Goal: Task Accomplishment & Management: Manage account settings

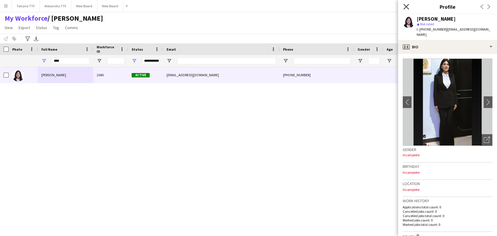
click at [406, 7] on icon at bounding box center [406, 7] width 6 height 6
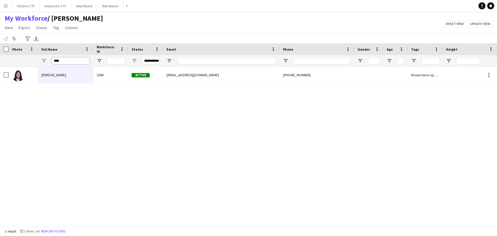
click at [80, 61] on input "****" at bounding box center [71, 60] width 38 height 7
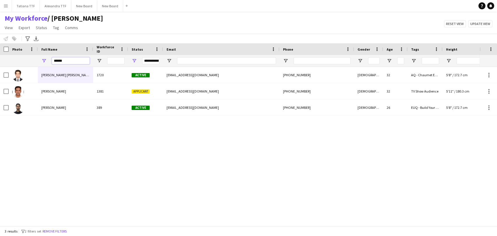
type input "******"
click at [135, 60] on span "Open Filter Menu" at bounding box center [134, 60] width 5 height 5
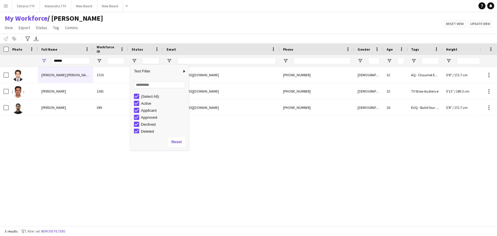
click at [93, 147] on div "Faisal Abdul Rasheed 1720 Active faisalarasheeed@gmail.com +97455662526 Male 32…" at bounding box center [240, 144] width 480 height 154
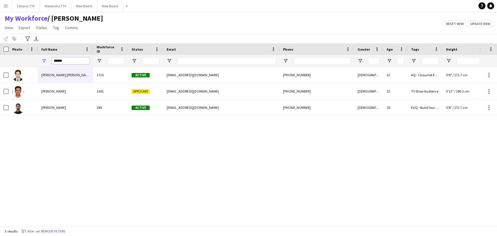
drag, startPoint x: 63, startPoint y: 60, endPoint x: 37, endPoint y: 64, distance: 25.9
click at [37, 64] on div "******" at bounding box center [308, 61] width 617 height 12
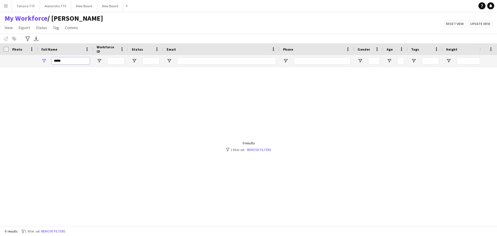
click at [70, 62] on input "*****" at bounding box center [71, 60] width 38 height 7
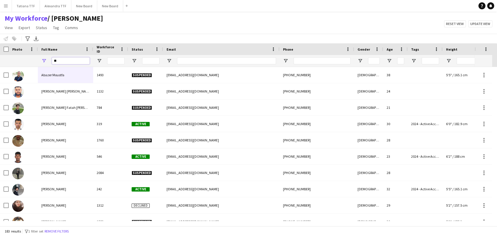
type input "*"
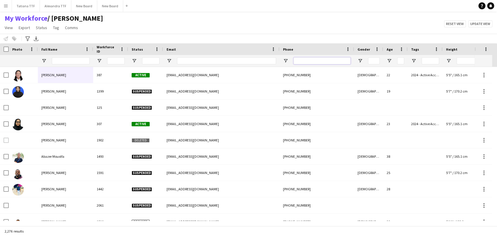
click at [330, 59] on input "Phone Filter Input" at bounding box center [322, 60] width 57 height 7
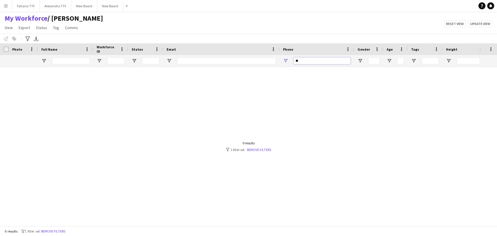
type input "*"
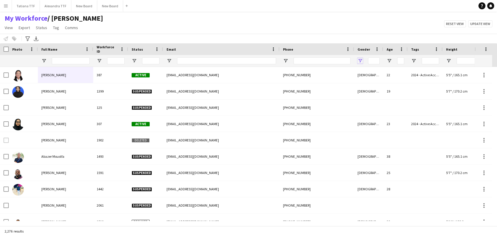
click at [360, 61] on span "Open Filter Menu" at bounding box center [360, 60] width 5 height 5
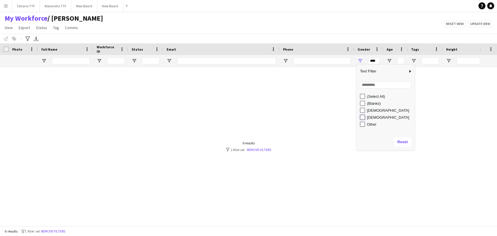
type input "********"
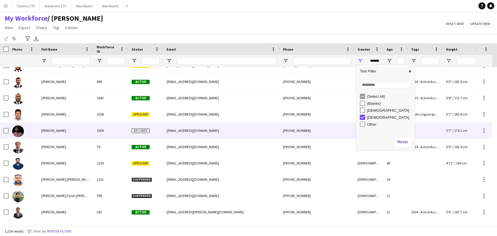
scroll to position [1068, 0]
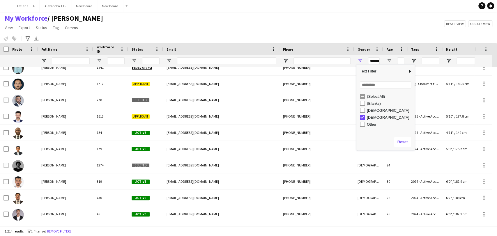
click at [63, 56] on div at bounding box center [71, 61] width 38 height 12
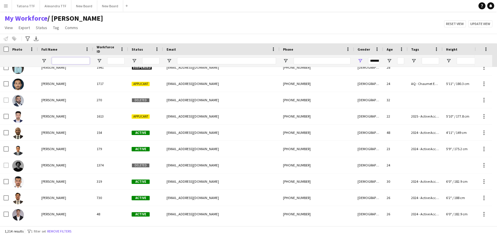
click at [61, 59] on input "Full Name Filter Input" at bounding box center [71, 60] width 38 height 7
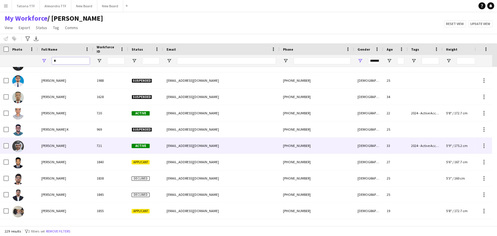
scroll to position [1230, 0]
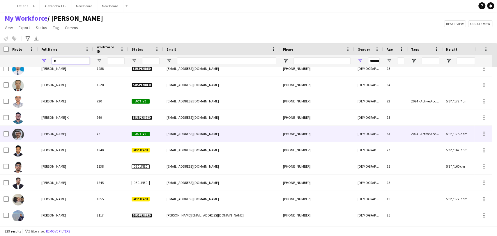
type input "*"
click at [51, 134] on span "Fazil ISHAQUE" at bounding box center [53, 134] width 25 height 4
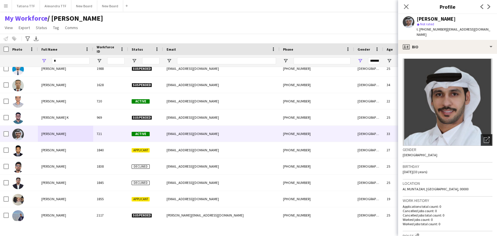
click at [484, 137] on icon "Open photos pop-in" at bounding box center [487, 140] width 6 height 6
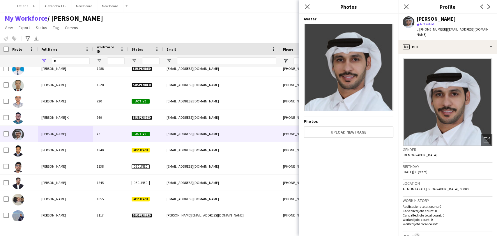
drag, startPoint x: 68, startPoint y: 56, endPoint x: 61, endPoint y: 59, distance: 7.4
click at [65, 57] on div "*" at bounding box center [71, 61] width 38 height 12
drag, startPoint x: 61, startPoint y: 59, endPoint x: 34, endPoint y: 60, distance: 26.8
click at [34, 60] on div "* ********" at bounding box center [308, 61] width 617 height 12
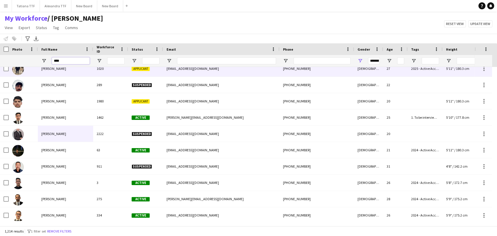
scroll to position [0, 0]
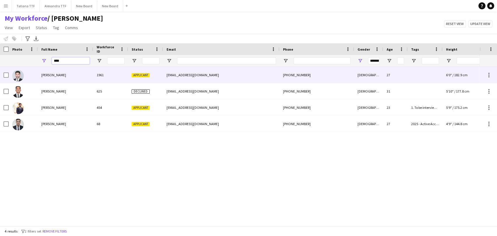
type input "****"
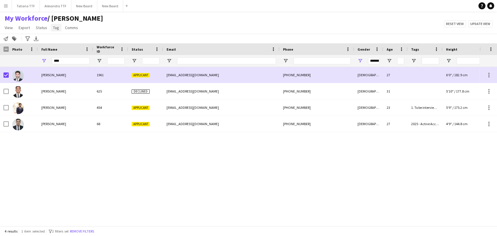
click at [54, 26] on span "Tag" at bounding box center [56, 27] width 6 height 5
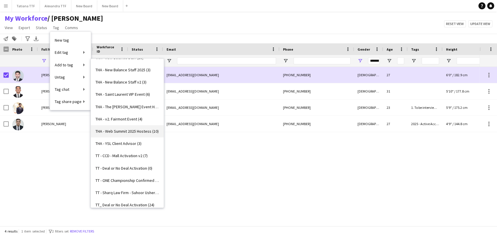
scroll to position [1932, 0]
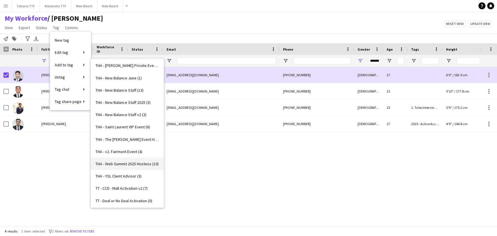
click at [119, 124] on span "THA - Saint Laurent VIP Event (6)" at bounding box center [123, 126] width 54 height 5
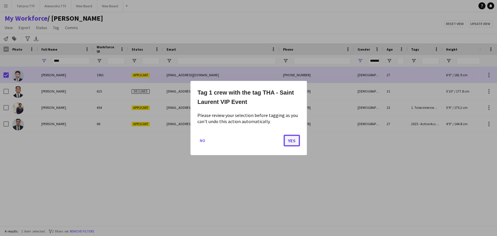
click at [289, 142] on button "Yes" at bounding box center [292, 141] width 16 height 12
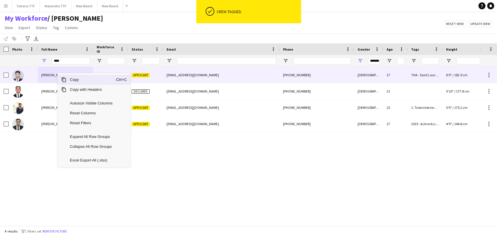
click at [52, 74] on span "Amer Bairaqji" at bounding box center [53, 75] width 25 height 4
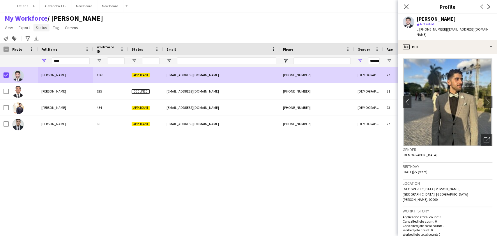
click at [43, 26] on span "Status" at bounding box center [41, 27] width 11 height 5
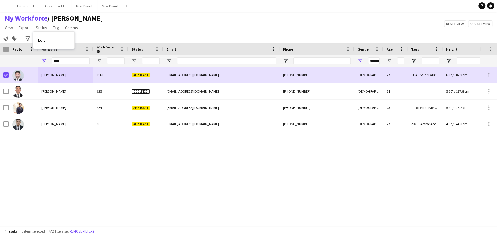
click at [49, 40] on link "Edit" at bounding box center [53, 40] width 41 height 12
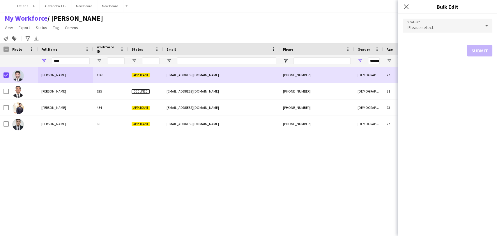
click at [486, 25] on icon at bounding box center [486, 26] width 7 height 12
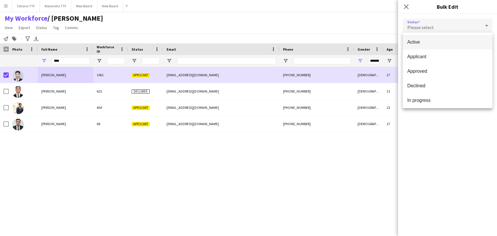
click at [428, 44] on span "Active" at bounding box center [447, 42] width 80 height 6
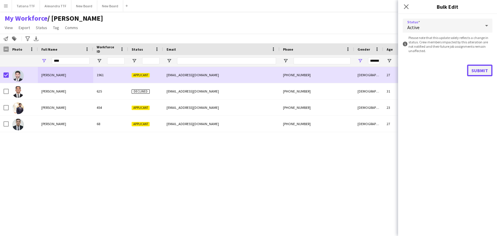
click at [485, 71] on button "Submit" at bounding box center [479, 71] width 25 height 12
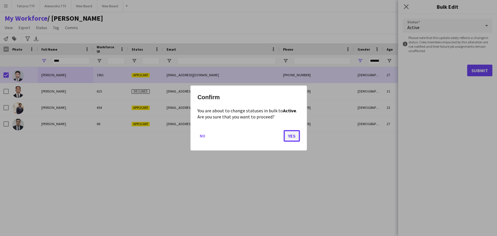
click at [296, 135] on button "Yes" at bounding box center [292, 136] width 16 height 12
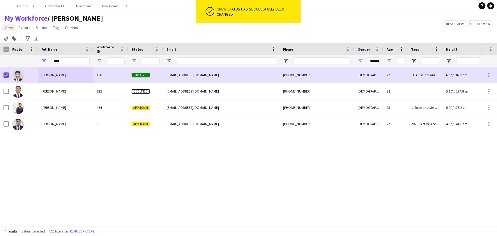
click at [12, 27] on span "View" at bounding box center [9, 27] width 8 height 5
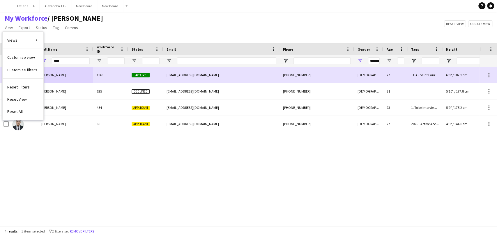
click at [133, 30] on div "My Workforce / TATIANA View Views Default view Alexandra View April Live Force …" at bounding box center [248, 24] width 497 height 20
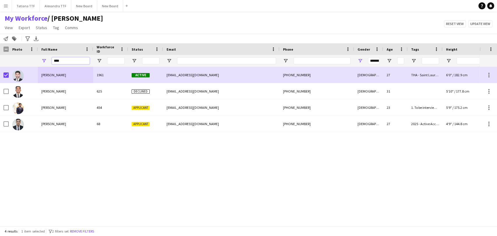
drag, startPoint x: 50, startPoint y: 59, endPoint x: 40, endPoint y: 54, distance: 11.1
click at [42, 54] on div "Workforce Details Crew Attributes Photo" at bounding box center [308, 55] width 617 height 24
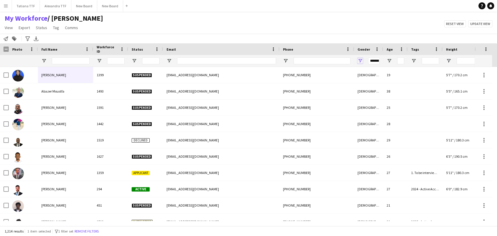
click at [362, 60] on span "Open Filter Menu" at bounding box center [360, 60] width 5 height 5
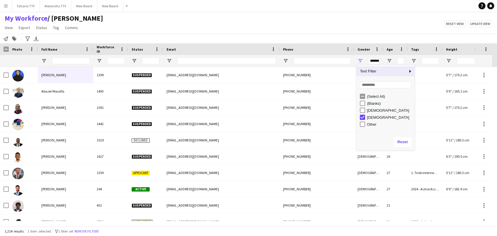
click at [362, 93] on div "(Select All)" at bounding box center [387, 96] width 55 height 7
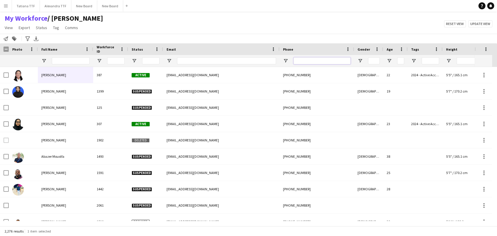
click at [313, 61] on input "Phone Filter Input" at bounding box center [322, 60] width 57 height 7
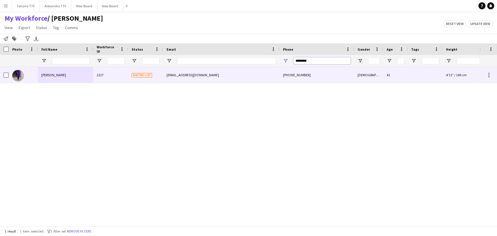
type input "********"
click at [56, 77] on span "Anitha Madhusoodnan" at bounding box center [53, 75] width 25 height 4
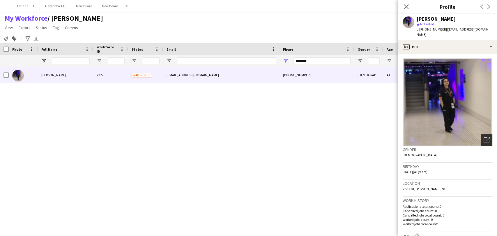
click at [484, 137] on icon at bounding box center [487, 140] width 6 height 6
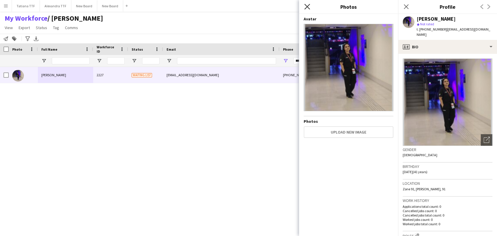
click at [306, 8] on icon "Close pop-in" at bounding box center [307, 7] width 6 height 6
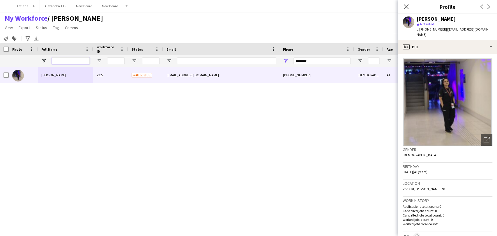
click at [64, 61] on input "Full Name Filter Input" at bounding box center [71, 60] width 38 height 7
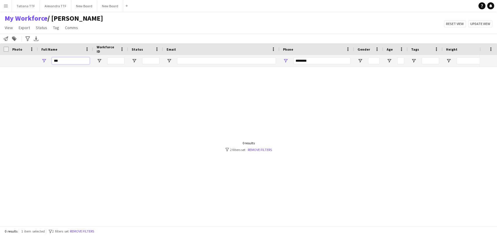
type input "***"
drag, startPoint x: 328, startPoint y: 63, endPoint x: 170, endPoint y: 52, distance: 158.2
click at [212, 57] on div "***" at bounding box center [308, 61] width 617 height 12
type input "**"
click at [75, 60] on input "***" at bounding box center [71, 60] width 38 height 7
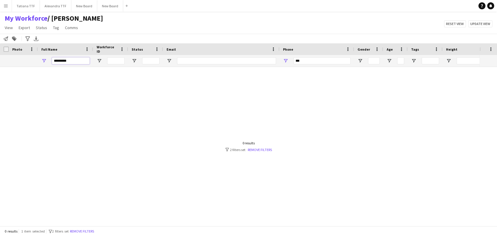
type input "*********"
click at [300, 61] on input "**" at bounding box center [322, 60] width 57 height 7
type input "*"
click at [133, 60] on span "Open Filter Menu" at bounding box center [134, 60] width 5 height 5
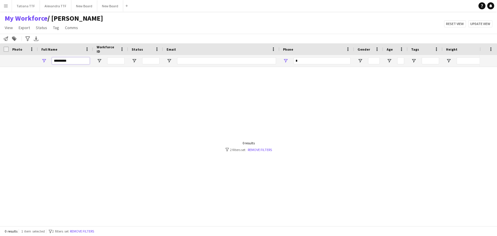
drag, startPoint x: 72, startPoint y: 62, endPoint x: 33, endPoint y: 54, distance: 39.3
click at [33, 54] on div "Workforce Details Crew Attributes Photo" at bounding box center [308, 55] width 617 height 24
click at [315, 62] on input "Phone Filter Input" at bounding box center [322, 60] width 57 height 7
type input "********"
click at [261, 151] on link "Remove filters" at bounding box center [259, 150] width 24 height 4
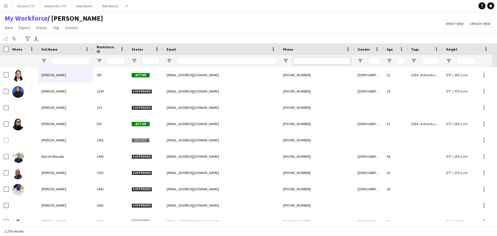
click at [331, 60] on input "Phone Filter Input" at bounding box center [322, 60] width 57 height 7
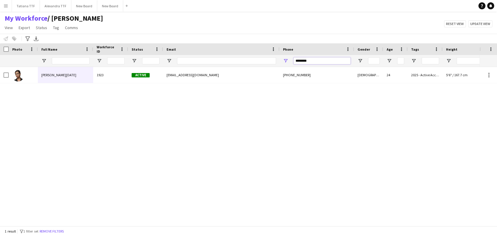
type input "********"
drag, startPoint x: 314, startPoint y: 61, endPoint x: 234, endPoint y: 62, distance: 79.5
click at [251, 63] on div at bounding box center [308, 61] width 617 height 12
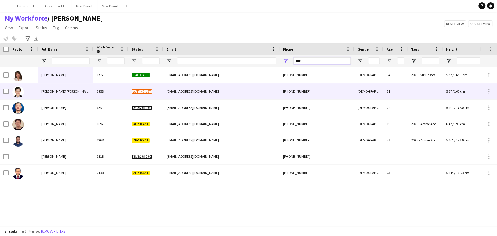
type input "****"
click at [19, 94] on img at bounding box center [18, 92] width 12 height 12
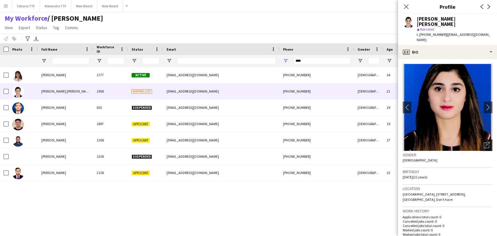
click at [484, 142] on icon "Open photos pop-in" at bounding box center [487, 145] width 6 height 6
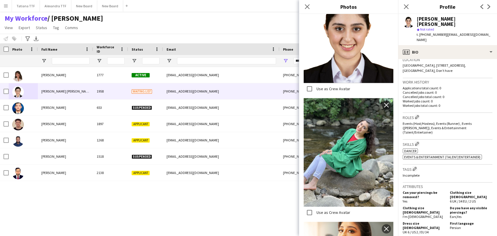
scroll to position [129, 0]
click at [416, 167] on app-icon "Edit crew company tags" at bounding box center [415, 169] width 4 height 4
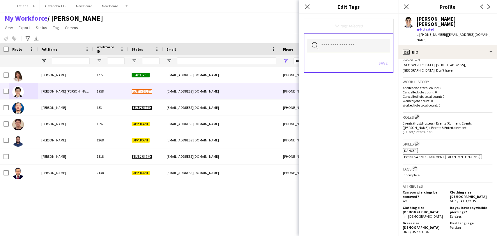
click at [338, 47] on input "text" at bounding box center [348, 46] width 83 height 15
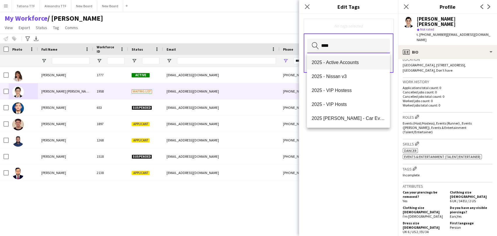
type input "****"
click at [354, 61] on span "2025 - Active Accounts" at bounding box center [348, 63] width 73 height 6
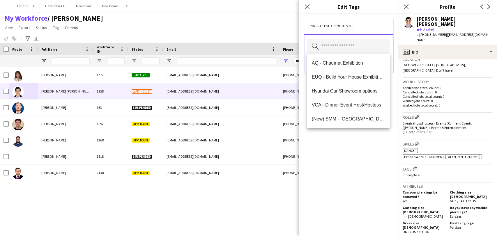
click at [353, 133] on div "2025 - Active Accounts Remove Search by tag name Save" at bounding box center [348, 125] width 99 height 222
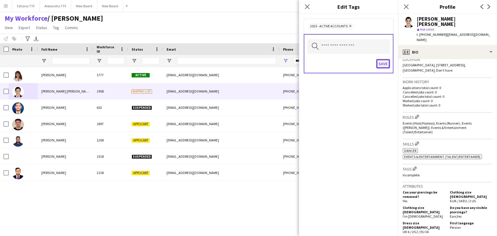
click at [384, 62] on button "Save" at bounding box center [383, 63] width 14 height 9
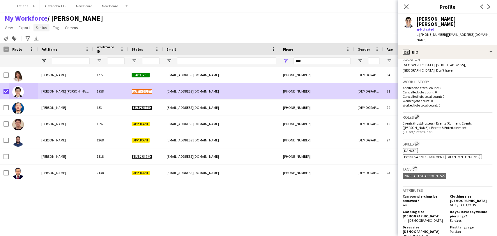
click at [42, 29] on span "Status" at bounding box center [41, 27] width 11 height 5
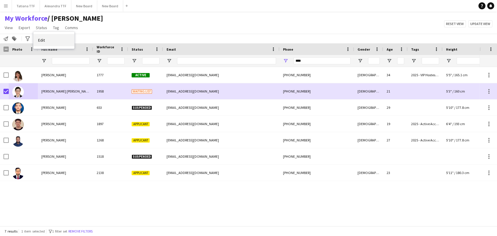
click at [44, 38] on span "Edit" at bounding box center [41, 40] width 7 height 5
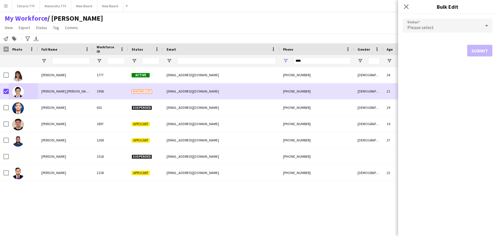
click at [485, 23] on icon at bounding box center [486, 26] width 7 height 12
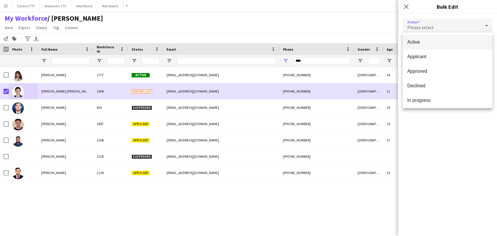
click at [426, 43] on span "Active" at bounding box center [447, 42] width 80 height 6
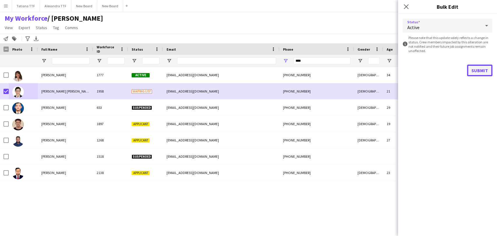
click at [477, 71] on button "Submit" at bounding box center [479, 71] width 25 height 12
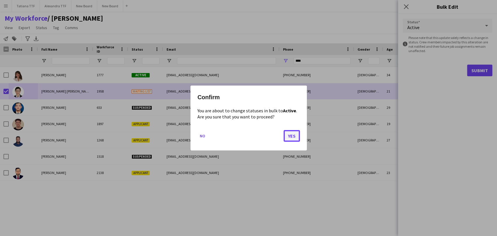
click at [285, 139] on button "Yes" at bounding box center [292, 136] width 16 height 12
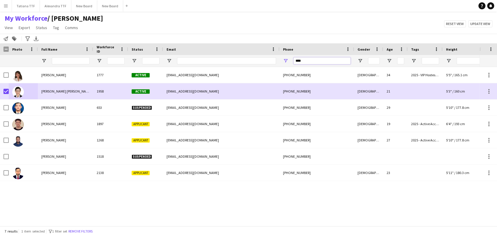
click at [315, 62] on input "****" at bounding box center [322, 60] width 57 height 7
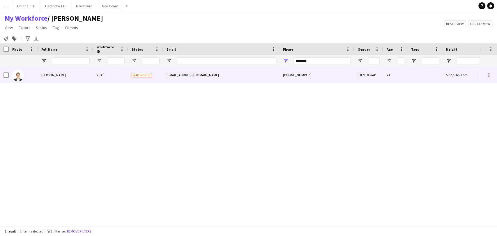
click at [16, 80] on img at bounding box center [18, 76] width 12 height 12
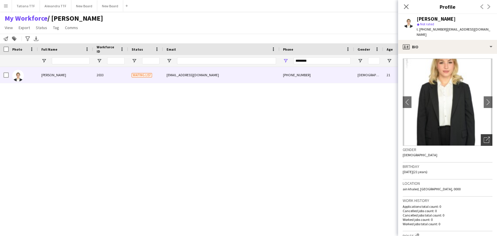
click at [484, 137] on icon "Open photos pop-in" at bounding box center [487, 140] width 6 height 6
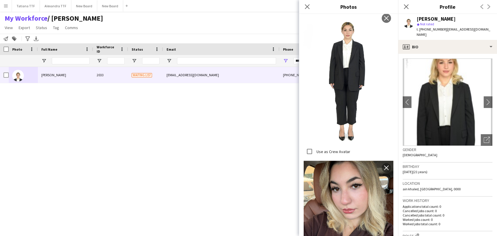
scroll to position [733, 0]
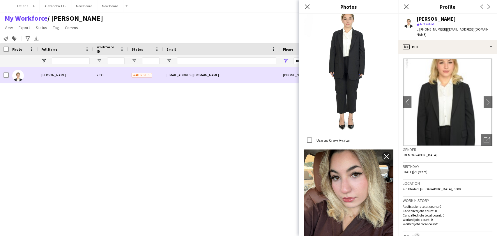
click at [46, 75] on span "Danielle Sabra" at bounding box center [53, 75] width 25 height 4
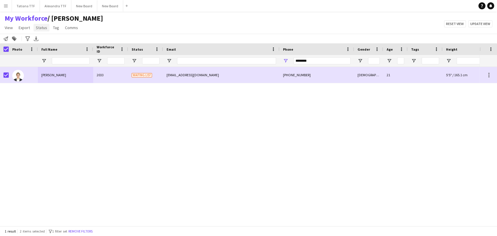
click at [40, 28] on span "Status" at bounding box center [41, 27] width 11 height 5
click at [43, 42] on span "Edit" at bounding box center [41, 40] width 7 height 5
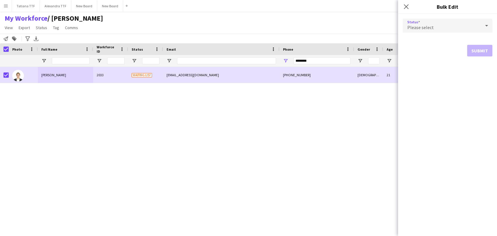
click at [486, 24] on icon at bounding box center [486, 26] width 7 height 12
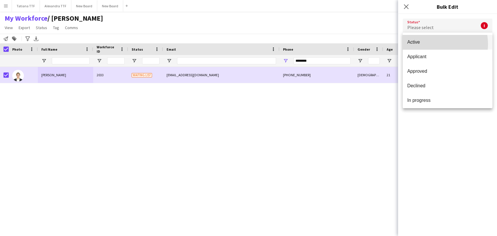
click at [431, 44] on span "Active" at bounding box center [447, 42] width 80 height 6
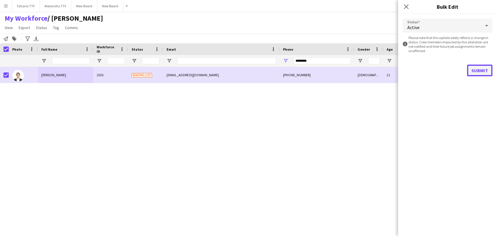
click at [482, 71] on button "Submit" at bounding box center [479, 71] width 25 height 12
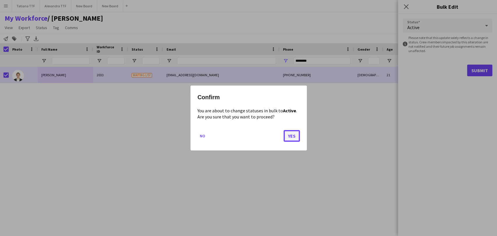
click at [293, 135] on button "Yes" at bounding box center [292, 136] width 16 height 12
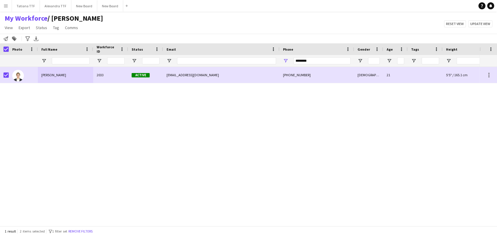
click at [163, 112] on div "Danielle Sabra 2033 Active daniellesabra279@gmail.com +97433818582 Female 21 5'…" at bounding box center [240, 144] width 480 height 154
drag, startPoint x: 322, startPoint y: 57, endPoint x: 246, endPoint y: 62, distance: 75.9
click at [246, 62] on div at bounding box center [308, 61] width 617 height 12
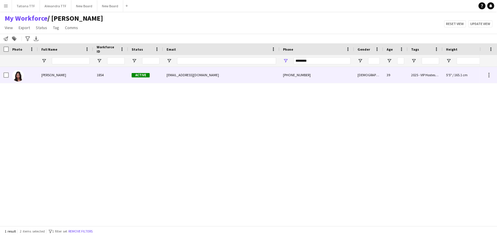
click at [55, 77] on div "Daria Shcherbakova" at bounding box center [65, 75] width 55 height 16
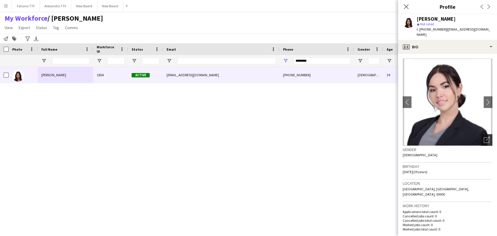
click at [484, 137] on icon "Open photos pop-in" at bounding box center [487, 140] width 6 height 6
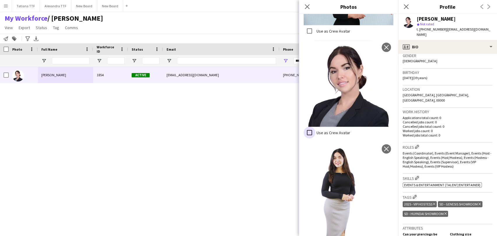
scroll to position [97, 0]
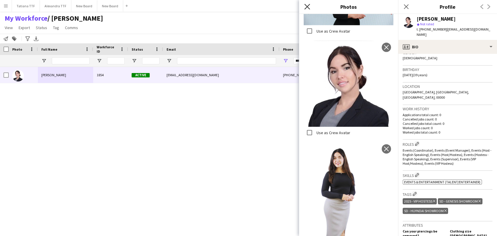
click at [308, 5] on icon "Close pop-in" at bounding box center [307, 7] width 6 height 6
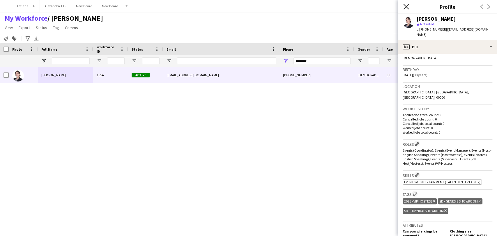
click at [404, 7] on icon "Close pop-in" at bounding box center [406, 7] width 6 height 6
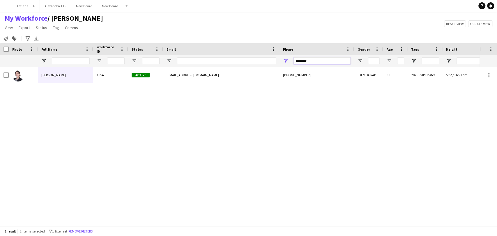
drag, startPoint x: 285, startPoint y: 63, endPoint x: 268, endPoint y: 64, distance: 16.9
click at [270, 64] on div at bounding box center [308, 61] width 617 height 12
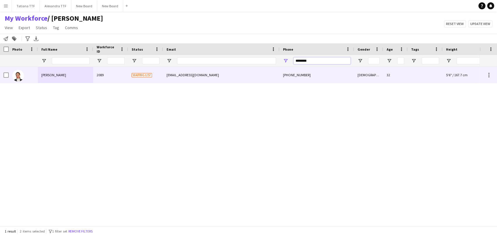
type input "********"
click at [18, 79] on img at bounding box center [18, 76] width 12 height 12
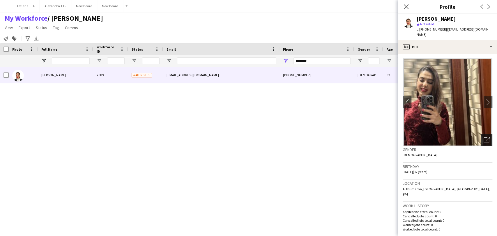
click at [484, 137] on icon "Open photos pop-in" at bounding box center [487, 140] width 6 height 6
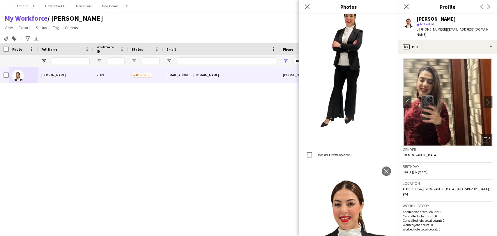
scroll to position [160, 0]
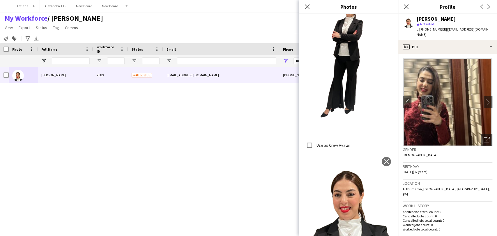
drag, startPoint x: 308, startPoint y: 7, endPoint x: 155, endPoint y: 34, distance: 154.9
click at [306, 7] on icon "Close pop-in" at bounding box center [307, 6] width 5 height 5
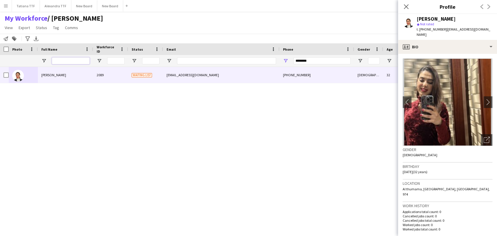
click at [65, 63] on input "Full Name Filter Input" at bounding box center [71, 60] width 38 height 7
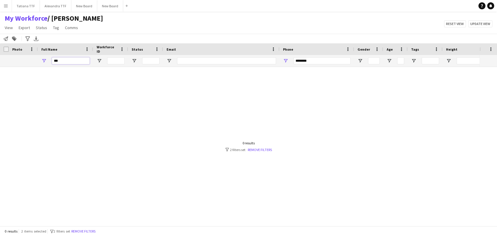
type input "***"
drag, startPoint x: 273, startPoint y: 63, endPoint x: 141, endPoint y: 70, distance: 133.0
click at [166, 68] on div "Workforce Details Crew Attributes Photo" at bounding box center [248, 134] width 497 height 183
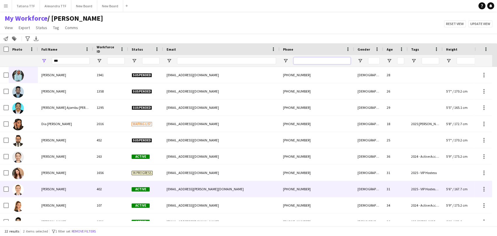
scroll to position [32, 0]
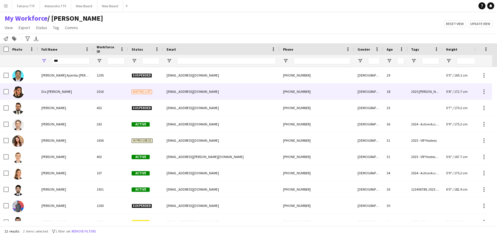
click at [58, 92] on span "Dia Abu wasel" at bounding box center [56, 91] width 31 height 4
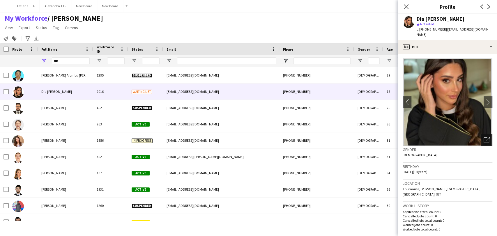
click at [484, 137] on icon "Open photos pop-in" at bounding box center [487, 140] width 6 height 6
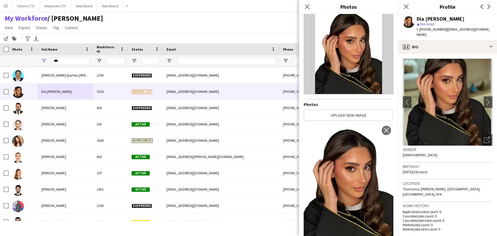
scroll to position [0, 0]
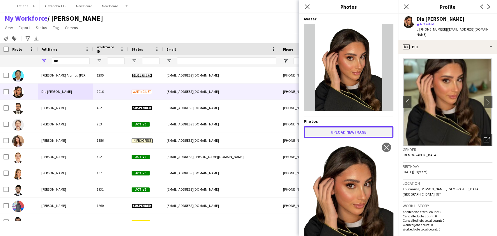
click at [334, 133] on button "Upload new image" at bounding box center [349, 132] width 90 height 12
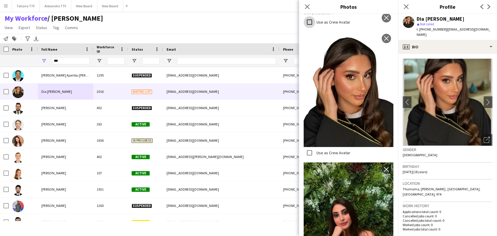
scroll to position [127, 0]
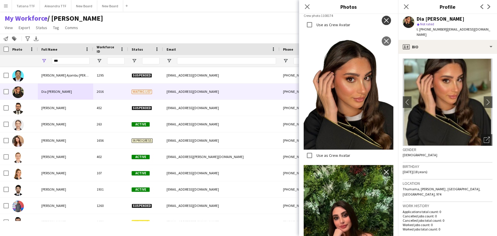
click at [384, 18] on app-icon "close" at bounding box center [387, 20] width 6 height 5
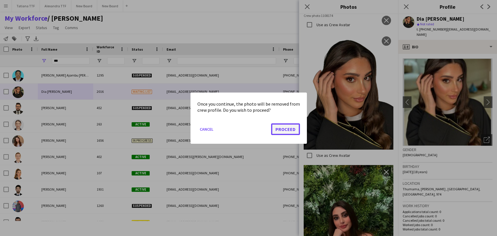
click at [286, 129] on button "Proceed" at bounding box center [285, 129] width 29 height 12
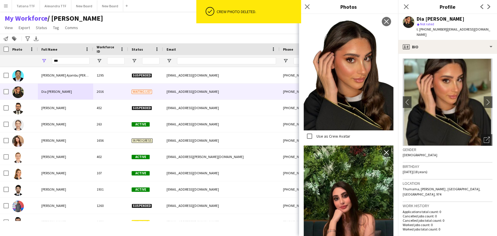
scroll to position [0, 0]
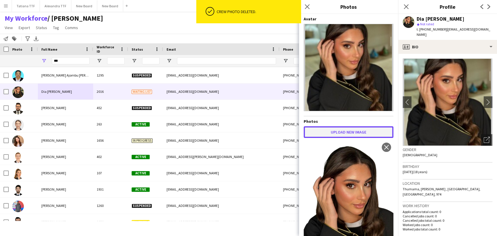
click at [347, 130] on button "Upload new image" at bounding box center [349, 132] width 90 height 12
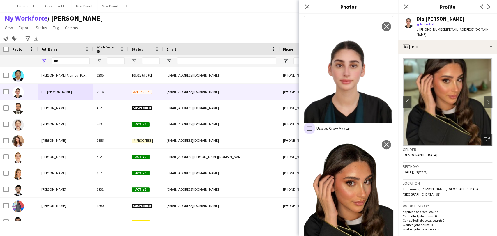
scroll to position [129, 0]
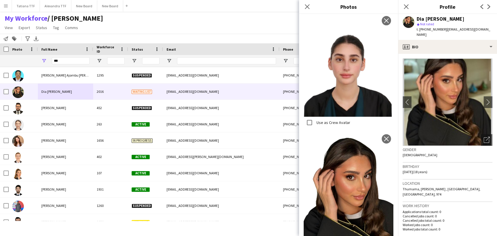
click at [346, 190] on img at bounding box center [349, 190] width 90 height 116
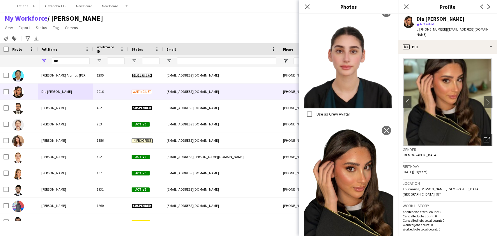
scroll to position [138, 0]
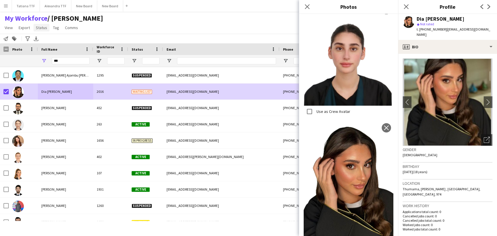
click at [40, 27] on span "Status" at bounding box center [41, 27] width 11 height 5
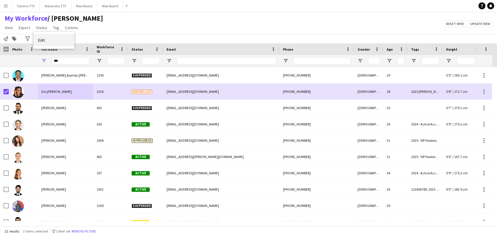
click at [54, 40] on link "Edit" at bounding box center [53, 40] width 41 height 12
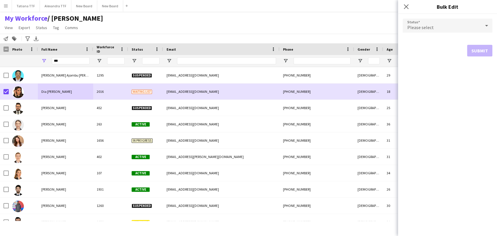
click at [486, 25] on icon at bounding box center [486, 25] width 3 height 1
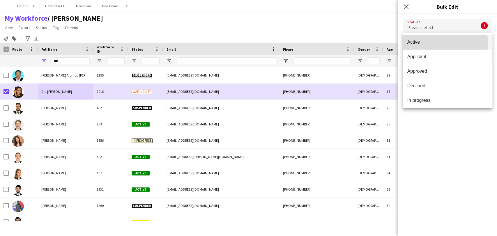
click at [437, 43] on span "Active" at bounding box center [447, 42] width 80 height 6
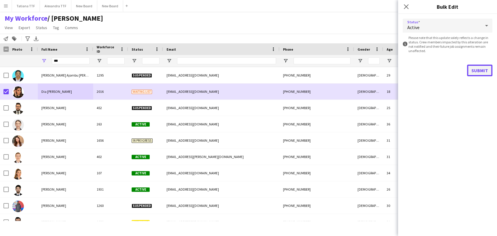
click at [482, 75] on button "Submit" at bounding box center [479, 71] width 25 height 12
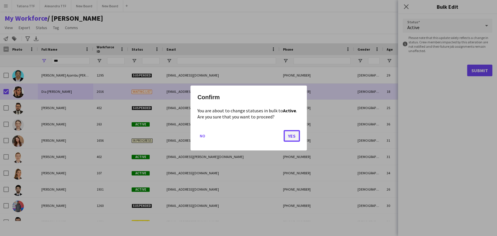
click at [292, 137] on button "Yes" at bounding box center [292, 136] width 16 height 12
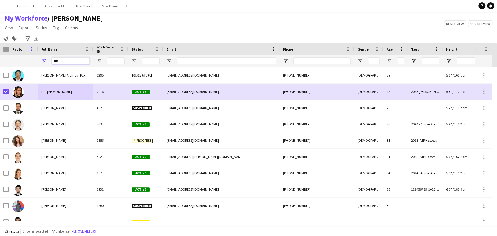
drag, startPoint x: 62, startPoint y: 61, endPoint x: 32, endPoint y: 50, distance: 32.2
click at [42, 55] on div "***" at bounding box center [65, 61] width 55 height 12
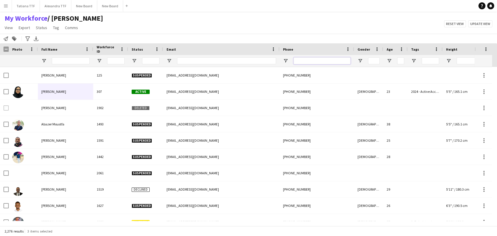
click at [327, 61] on input "Phone Filter Input" at bounding box center [322, 60] width 57 height 7
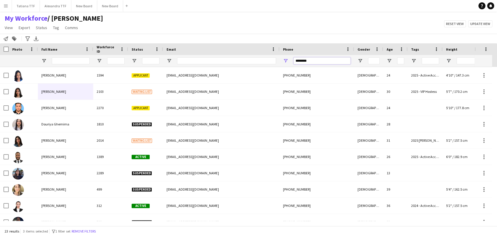
scroll to position [0, 0]
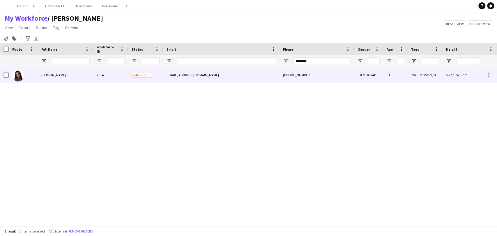
click at [22, 76] on img at bounding box center [18, 76] width 12 height 12
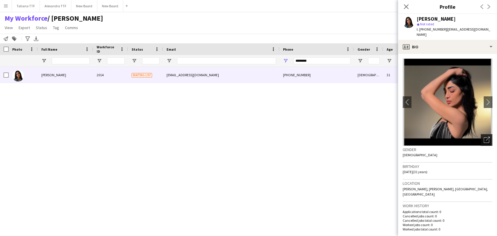
click at [484, 137] on icon "Open photos pop-in" at bounding box center [487, 140] width 6 height 6
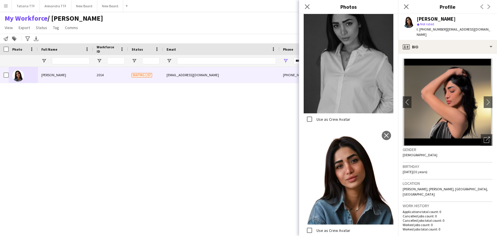
scroll to position [679, 0]
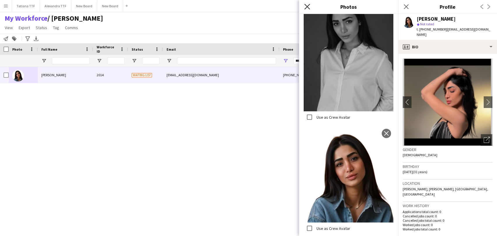
click at [309, 6] on icon "Close pop-in" at bounding box center [307, 7] width 6 height 6
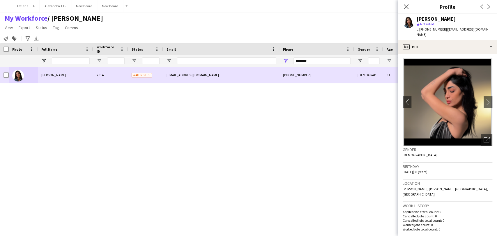
click at [49, 72] on div "Ehsan Alwan" at bounding box center [65, 75] width 55 height 16
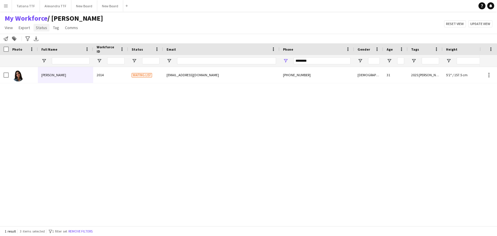
click at [45, 27] on span "Status" at bounding box center [41, 27] width 11 height 5
click at [45, 41] on link "Edit" at bounding box center [53, 40] width 41 height 12
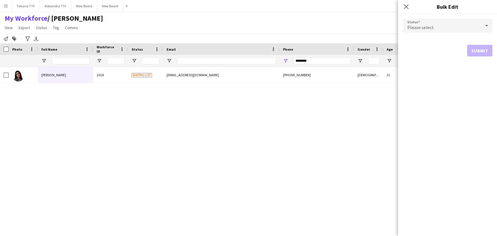
click at [486, 26] on icon at bounding box center [486, 25] width 3 height 1
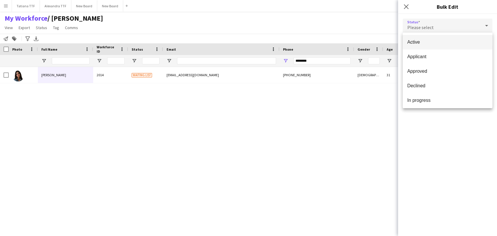
click at [446, 40] on span "Active" at bounding box center [447, 42] width 80 height 6
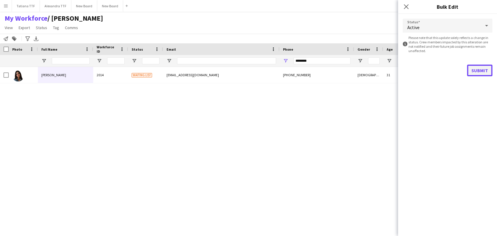
click at [477, 76] on button "Submit" at bounding box center [479, 71] width 25 height 12
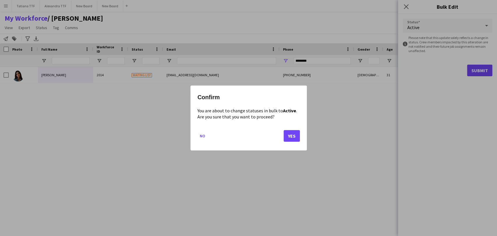
click at [278, 133] on mat-dialog-actions "No Yes" at bounding box center [248, 138] width 103 height 25
click at [294, 135] on button "Yes" at bounding box center [292, 136] width 16 height 12
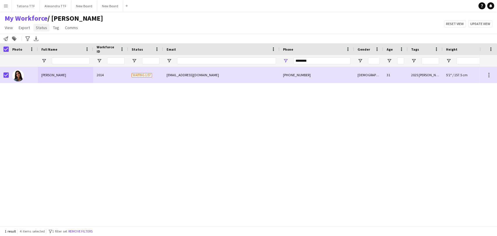
click at [43, 27] on span "Status" at bounding box center [41, 27] width 11 height 5
drag, startPoint x: 46, startPoint y: 40, endPoint x: 51, endPoint y: 40, distance: 4.7
click at [47, 40] on link "Edit" at bounding box center [53, 40] width 41 height 12
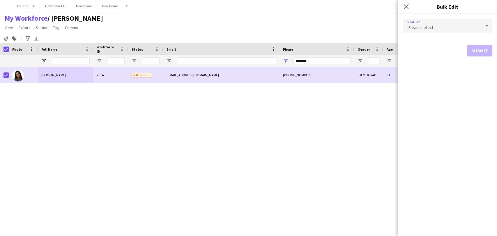
click at [485, 25] on icon at bounding box center [486, 26] width 7 height 12
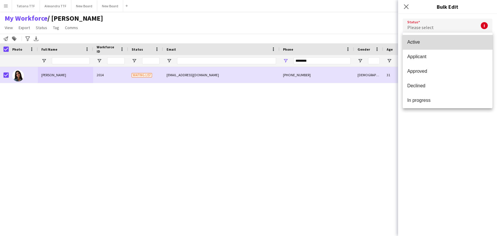
click at [454, 40] on span "Active" at bounding box center [447, 42] width 80 height 6
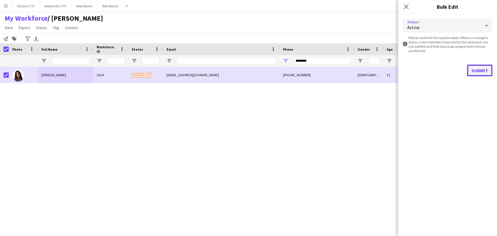
click at [479, 75] on button "Submit" at bounding box center [479, 71] width 25 height 12
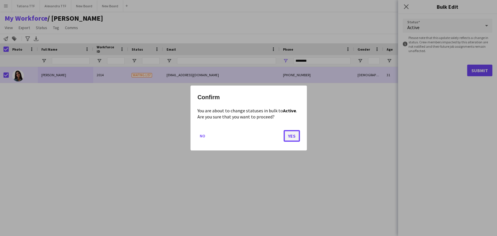
click at [297, 137] on button "Yes" at bounding box center [292, 136] width 16 height 12
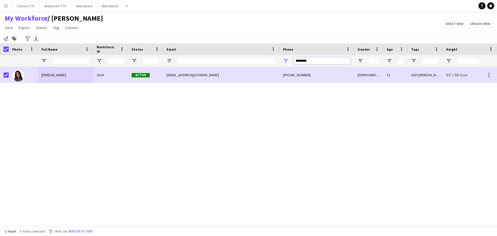
drag, startPoint x: 319, startPoint y: 61, endPoint x: 248, endPoint y: 61, distance: 71.6
click at [248, 61] on div at bounding box center [308, 61] width 617 height 12
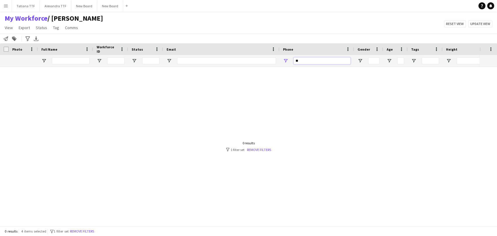
type input "*"
type input "*******"
drag, startPoint x: 361, startPoint y: 51, endPoint x: 376, endPoint y: 54, distance: 14.7
drag, startPoint x: 286, startPoint y: 58, endPoint x: 257, endPoint y: 52, distance: 28.8
click at [258, 52] on div "Workforce Details Crew Attributes Photo" at bounding box center [308, 55] width 617 height 24
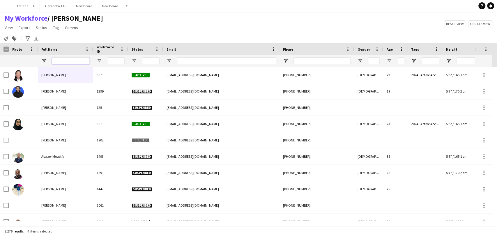
click at [62, 61] on input "Full Name Filter Input" at bounding box center [71, 60] width 38 height 7
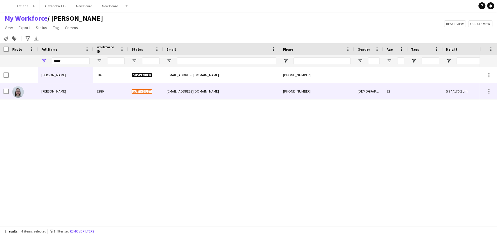
click at [21, 95] on img at bounding box center [18, 92] width 12 height 12
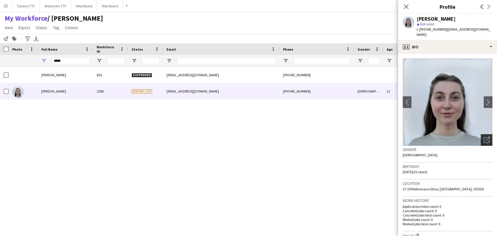
click at [481, 134] on div "Open photos pop-in" at bounding box center [487, 140] width 12 height 12
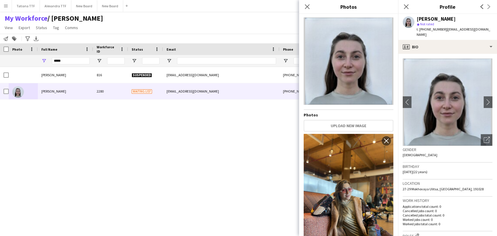
scroll to position [0, 0]
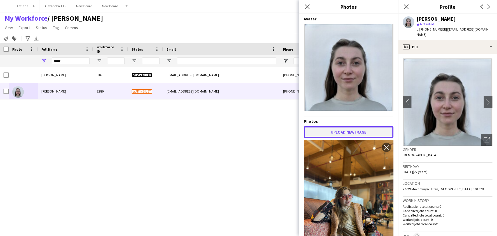
click at [345, 129] on button "Upload new image" at bounding box center [349, 132] width 90 height 12
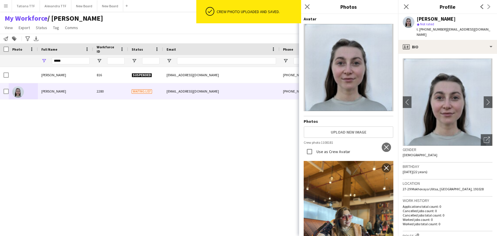
click at [375, 146] on img at bounding box center [349, 142] width 90 height 5
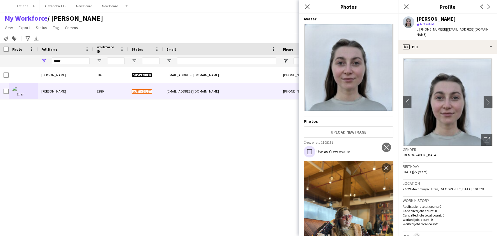
scroll to position [10, 0]
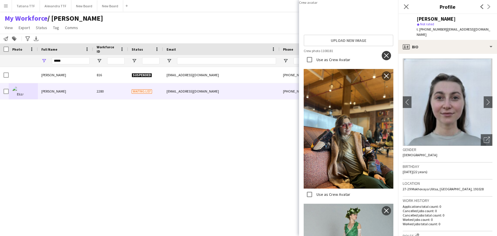
click at [384, 58] on app-icon "close" at bounding box center [387, 55] width 6 height 5
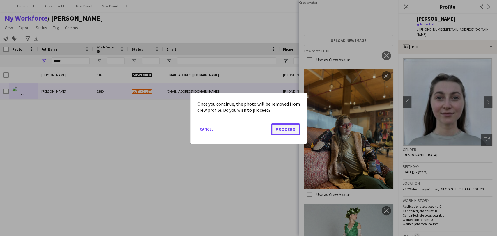
click at [294, 128] on button "Proceed" at bounding box center [285, 129] width 29 height 12
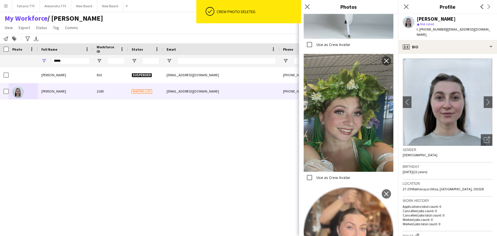
scroll to position [384, 0]
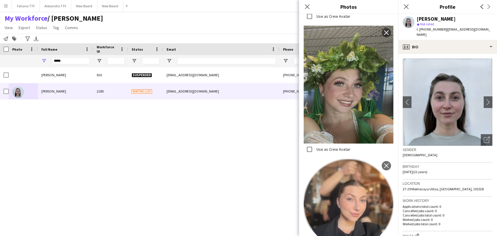
click at [359, 185] on img at bounding box center [349, 204] width 90 height 91
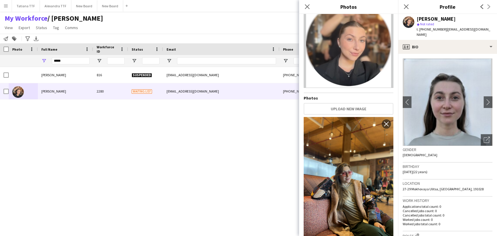
scroll to position [0, 0]
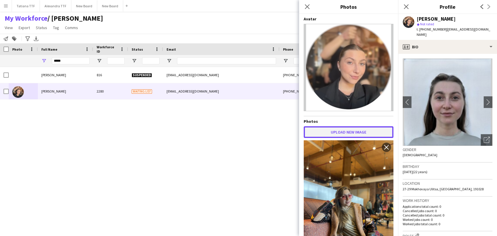
click at [330, 133] on button "Upload new image" at bounding box center [349, 132] width 90 height 12
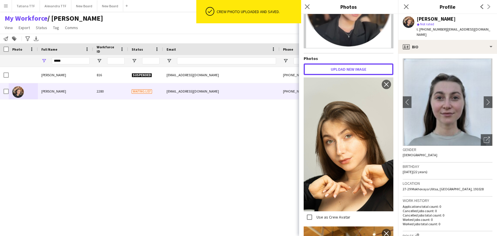
scroll to position [65, 0]
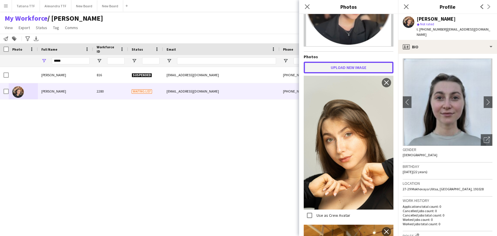
click at [339, 66] on button "Upload new image" at bounding box center [349, 68] width 90 height 12
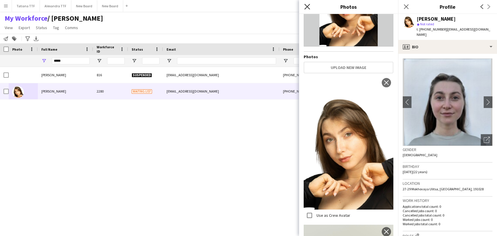
click at [307, 6] on icon "Close pop-in" at bounding box center [307, 7] width 6 height 6
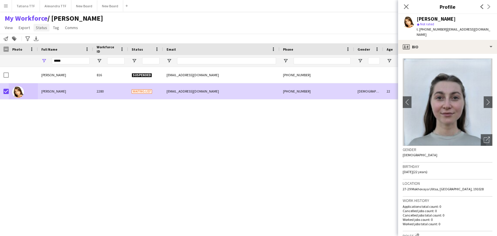
click at [37, 26] on span "Status" at bounding box center [41, 27] width 11 height 5
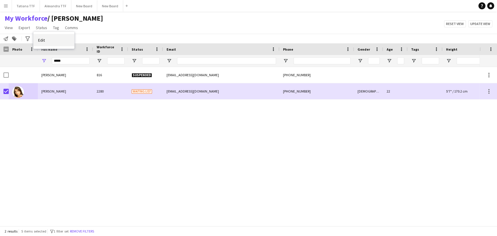
click at [53, 39] on link "Edit" at bounding box center [53, 40] width 41 height 12
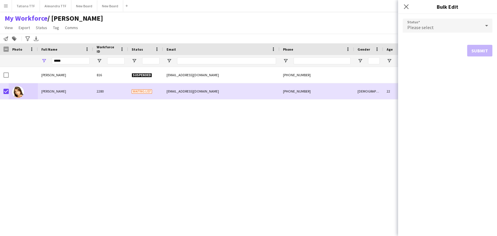
click at [487, 24] on icon at bounding box center [486, 26] width 7 height 12
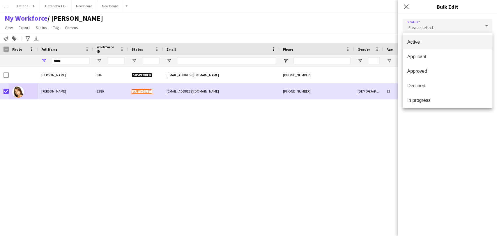
click at [455, 41] on span "Active" at bounding box center [447, 42] width 80 height 6
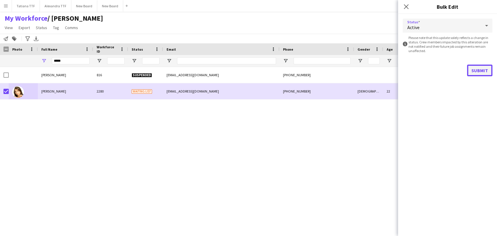
click at [480, 71] on button "Submit" at bounding box center [479, 71] width 25 height 12
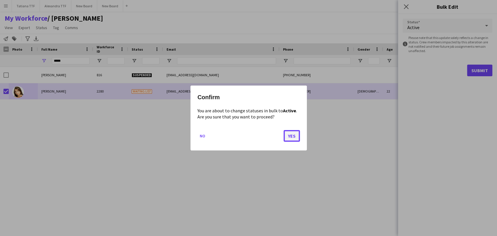
click at [293, 137] on button "Yes" at bounding box center [292, 136] width 16 height 12
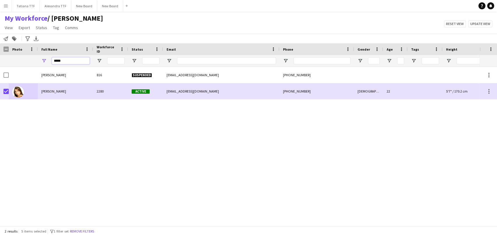
drag, startPoint x: 63, startPoint y: 63, endPoint x: 57, endPoint y: 63, distance: 6.4
click at [57, 63] on input "*****" at bounding box center [71, 60] width 38 height 7
click at [64, 60] on input "*****" at bounding box center [71, 60] width 38 height 7
type input "*"
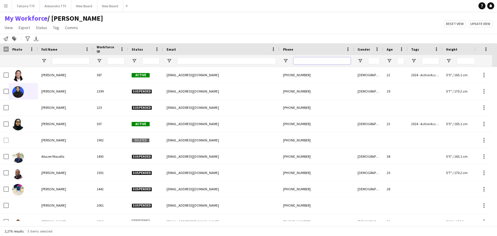
click at [306, 57] on input "Phone Filter Input" at bounding box center [322, 60] width 57 height 7
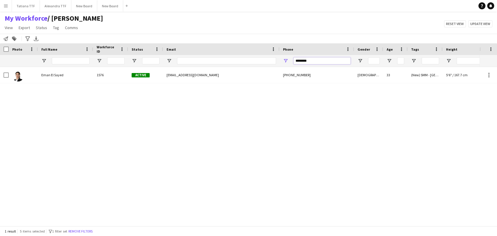
drag, startPoint x: 314, startPoint y: 61, endPoint x: 273, endPoint y: 55, distance: 40.9
click at [279, 59] on div at bounding box center [308, 61] width 617 height 12
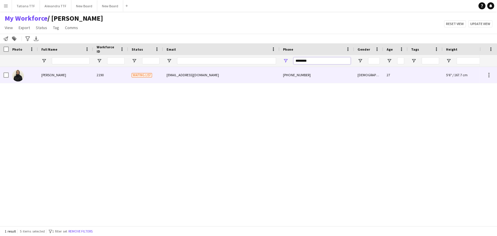
type input "********"
click at [19, 76] on img at bounding box center [18, 76] width 12 height 12
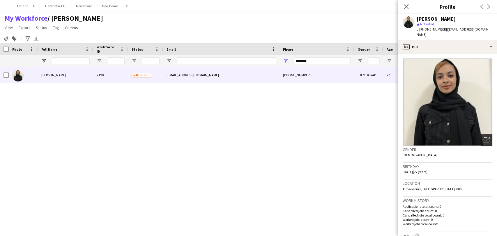
click at [484, 137] on icon "Open photos pop-in" at bounding box center [487, 140] width 6 height 6
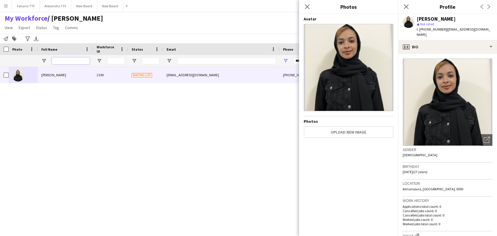
click at [75, 60] on input "Full Name Filter Input" at bounding box center [71, 60] width 38 height 7
click at [309, 3] on app-icon "Close pop-in" at bounding box center [307, 7] width 8 height 8
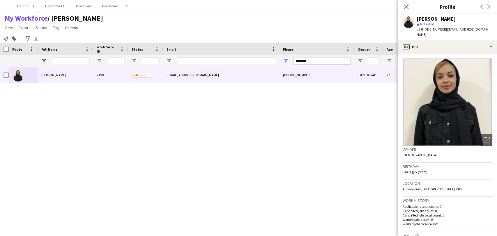
drag, startPoint x: 312, startPoint y: 61, endPoint x: 261, endPoint y: 66, distance: 51.8
click at [261, 66] on div at bounding box center [308, 61] width 617 height 12
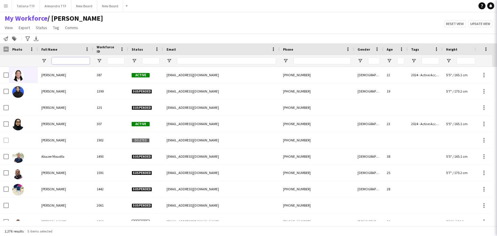
drag, startPoint x: 76, startPoint y: 61, endPoint x: 86, endPoint y: 51, distance: 14.4
click at [77, 61] on input "Full Name Filter Input" at bounding box center [71, 60] width 38 height 7
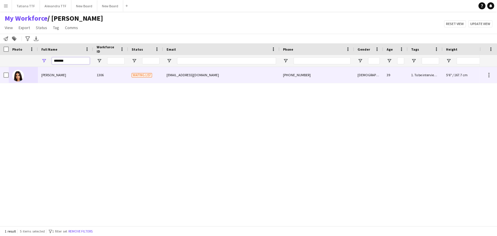
type input "*******"
click at [59, 74] on span "Fardous Alshamy" at bounding box center [53, 75] width 25 height 4
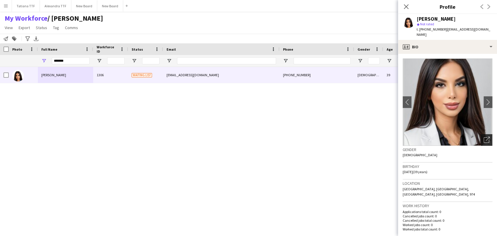
click at [485, 134] on div "Open photos pop-in" at bounding box center [487, 140] width 12 height 12
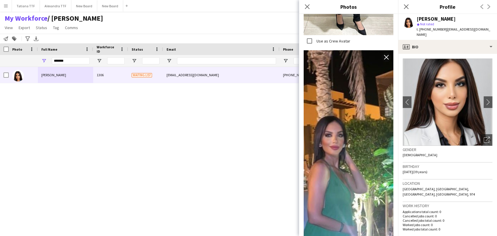
scroll to position [967, 0]
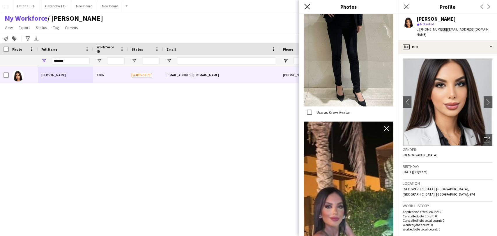
click at [308, 7] on icon at bounding box center [307, 7] width 6 height 6
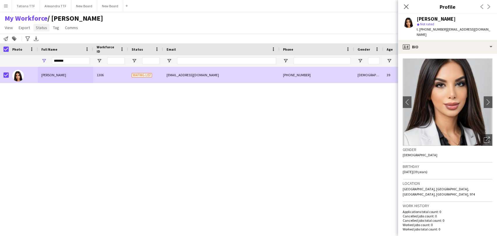
click at [41, 27] on span "Status" at bounding box center [41, 27] width 11 height 5
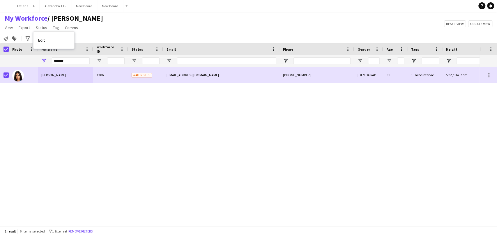
drag, startPoint x: 49, startPoint y: 40, endPoint x: 200, endPoint y: 41, distance: 151.5
click at [50, 40] on link "Edit" at bounding box center [53, 40] width 41 height 12
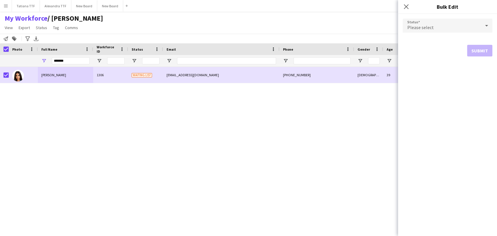
click at [486, 24] on icon at bounding box center [486, 26] width 7 height 12
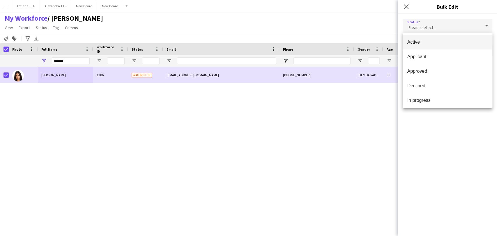
click at [439, 45] on span "Active" at bounding box center [447, 42] width 80 height 6
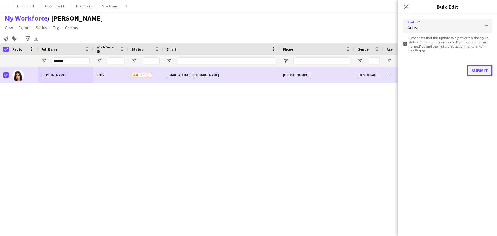
click at [476, 73] on button "Submit" at bounding box center [479, 71] width 25 height 12
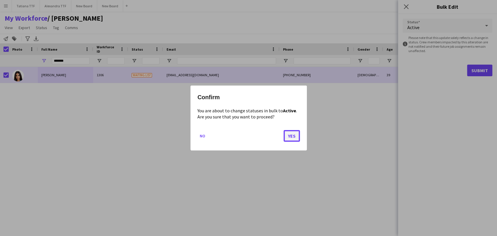
click at [294, 135] on button "Yes" at bounding box center [292, 136] width 16 height 12
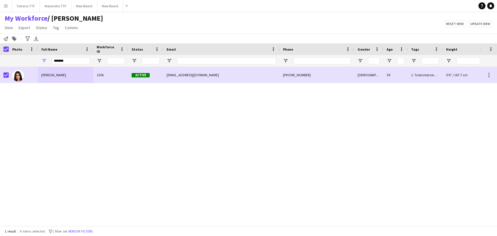
drag, startPoint x: 18, startPoint y: 107, endPoint x: 21, endPoint y: 107, distance: 3.0
click at [19, 107] on div "Fardous Alshamy 1306 Active fieryelshamy@hotmail.com +97450010429 Female 39 1. …" at bounding box center [240, 144] width 480 height 154
click at [147, 130] on div "Fardous Alshamy 1306 Active fieryelshamy@hotmail.com +97450010429 Female 39 1. …" at bounding box center [240, 144] width 480 height 154
click at [139, 26] on div "My Workforce / TATIANA View Views Default view Alexandra View April Live Force …" at bounding box center [248, 24] width 497 height 20
click at [259, 136] on div "Fardous Alshamy 1306 Active fieryelshamy@hotmail.com +97450010429 Female 39 1. …" at bounding box center [240, 144] width 480 height 154
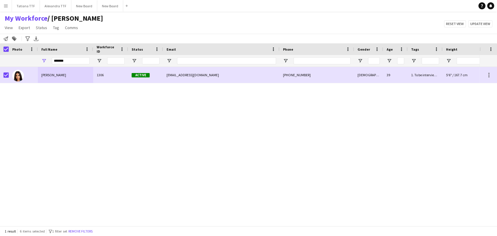
click at [223, 19] on div "My Workforce / TATIANA View Views Default view Alexandra View April Live Force …" at bounding box center [248, 24] width 497 height 20
click at [71, 103] on div "Fardous Alshamy 1306 Active fieryelshamy@hotmail.com +97450010429 Female 39 1. …" at bounding box center [240, 144] width 480 height 154
click at [43, 27] on span "Status" at bounding box center [41, 27] width 11 height 5
drag, startPoint x: 78, startPoint y: 100, endPoint x: 77, endPoint y: 96, distance: 4.3
click at [78, 99] on div "Fardous Alshamy 1306 Active fieryelshamy@hotmail.com +97450010429 Female 39 1. …" at bounding box center [240, 144] width 480 height 154
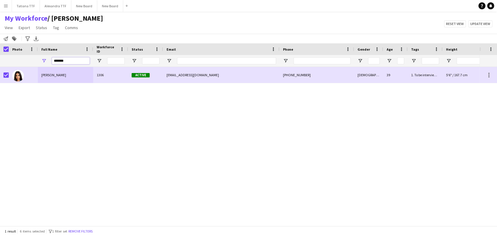
drag, startPoint x: 67, startPoint y: 62, endPoint x: 30, endPoint y: 61, distance: 37.3
click at [29, 61] on div "*******" at bounding box center [308, 61] width 617 height 12
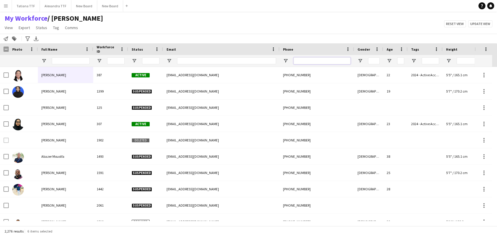
click at [321, 62] on input "Phone Filter Input" at bounding box center [322, 60] width 57 height 7
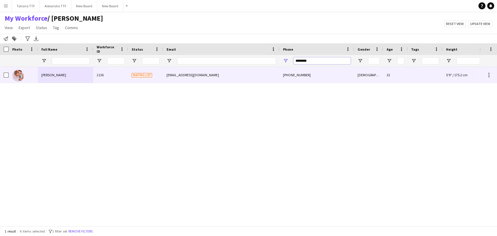
type input "********"
click at [20, 77] on img at bounding box center [18, 76] width 12 height 12
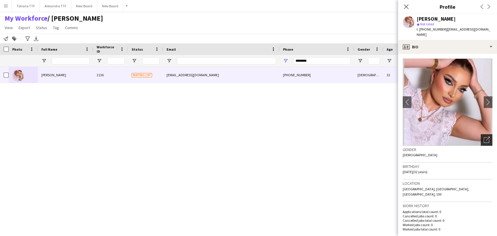
click at [481, 134] on div "Open photos pop-in" at bounding box center [487, 140] width 12 height 12
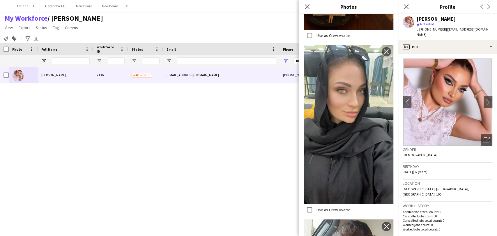
scroll to position [2486, 0]
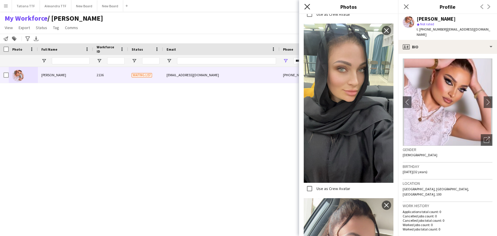
click at [308, 8] on icon at bounding box center [307, 7] width 6 height 6
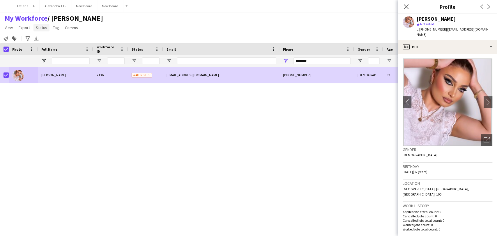
click at [42, 27] on span "Status" at bounding box center [41, 27] width 11 height 5
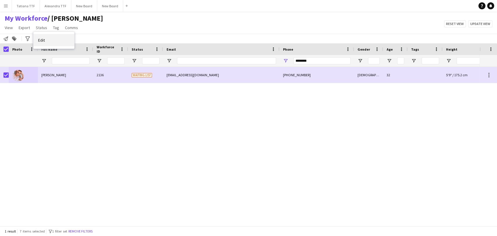
click at [53, 43] on link "Edit" at bounding box center [53, 40] width 41 height 12
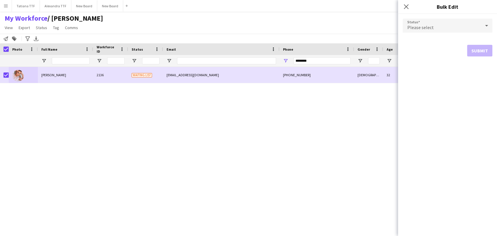
click at [487, 25] on icon at bounding box center [486, 25] width 3 height 1
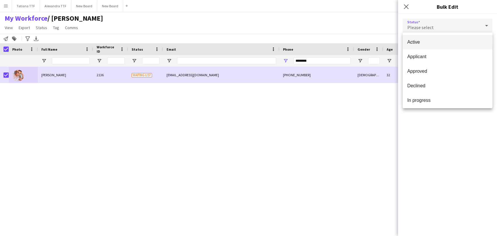
click at [459, 37] on mat-option "Active" at bounding box center [448, 42] width 90 height 15
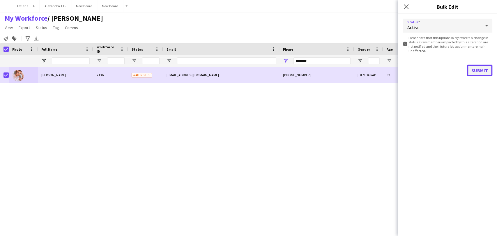
click at [487, 74] on button "Submit" at bounding box center [479, 71] width 25 height 12
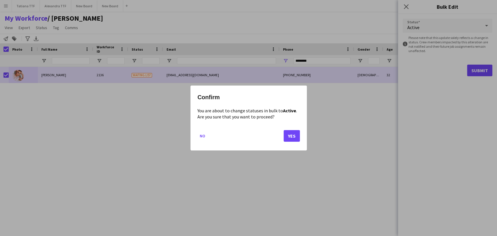
click at [289, 142] on mat-dialog-actions "No Yes" at bounding box center [248, 138] width 103 height 25
click at [290, 140] on button "Yes" at bounding box center [292, 136] width 16 height 12
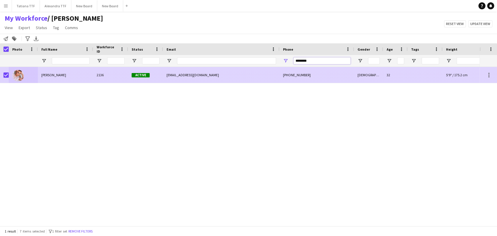
drag, startPoint x: 284, startPoint y: 63, endPoint x: 217, endPoint y: 115, distance: 84.9
click at [216, 111] on div "Workforce Details Crew Attributes Photo 32" at bounding box center [248, 134] width 497 height 183
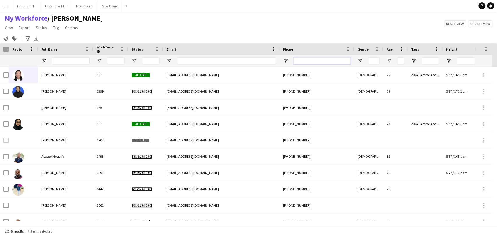
click at [297, 64] on input "Phone Filter Input" at bounding box center [322, 60] width 57 height 7
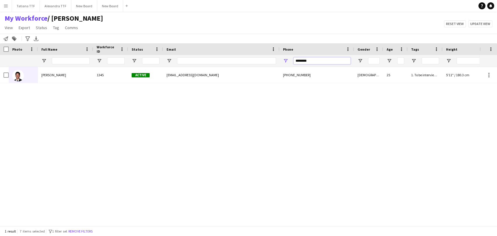
drag, startPoint x: 317, startPoint y: 60, endPoint x: 269, endPoint y: 59, distance: 47.8
click at [269, 59] on div at bounding box center [308, 61] width 617 height 12
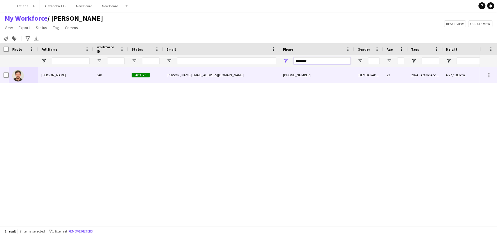
type input "********"
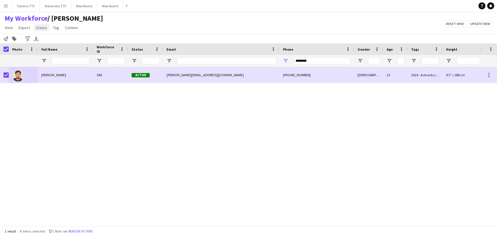
click at [40, 29] on span "Status" at bounding box center [41, 27] width 11 height 5
click at [41, 44] on link "Edit" at bounding box center [53, 40] width 41 height 12
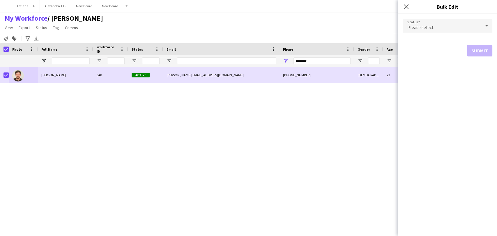
click at [486, 25] on icon at bounding box center [486, 26] width 7 height 12
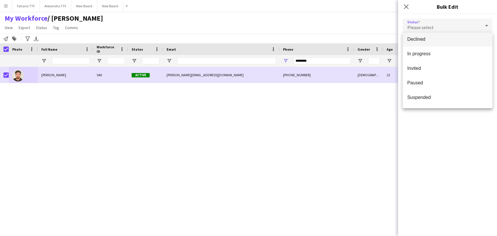
scroll to position [60, 0]
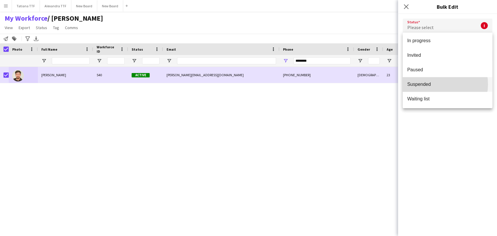
click at [435, 84] on span "Suspended" at bounding box center [447, 85] width 80 height 6
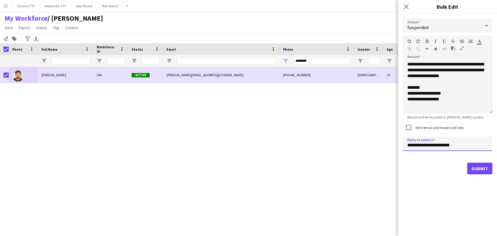
drag, startPoint x: 461, startPoint y: 144, endPoint x: 398, endPoint y: 144, distance: 63.8
click at [398, 144] on body "Menu Boards Boards Boards All jobs Status Workforce Workforce My Workforce Recr…" at bounding box center [248, 118] width 497 height 236
click at [416, 143] on input "**********" at bounding box center [448, 144] width 90 height 15
click at [417, 145] on input "**********" at bounding box center [448, 144] width 90 height 15
drag, startPoint x: 416, startPoint y: 144, endPoint x: 408, endPoint y: 143, distance: 7.9
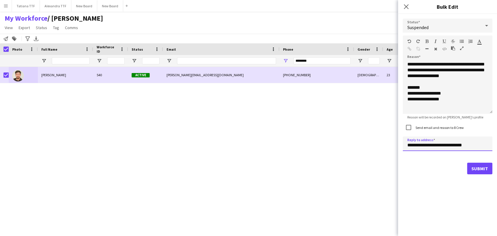
click at [408, 143] on input "**********" at bounding box center [448, 144] width 90 height 15
type input "**********"
click at [483, 169] on button "Submit" at bounding box center [479, 169] width 25 height 12
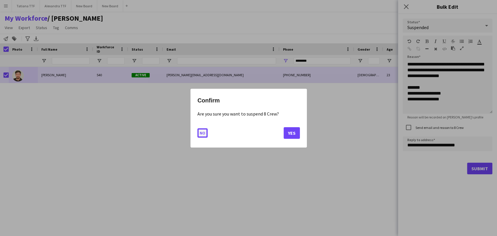
click at [205, 130] on button "No" at bounding box center [202, 132] width 10 height 9
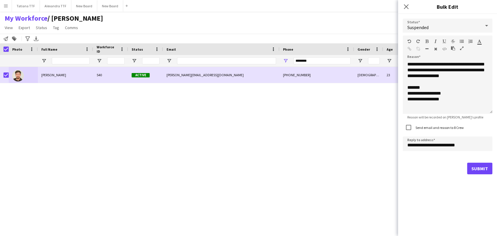
click at [297, 139] on div "Abdelaziz Hamad 540 Active abdelaziz_hamad@hotmail.com +97433346581 Male 23 202…" at bounding box center [240, 144] width 480 height 154
click at [407, 6] on icon at bounding box center [406, 7] width 6 height 6
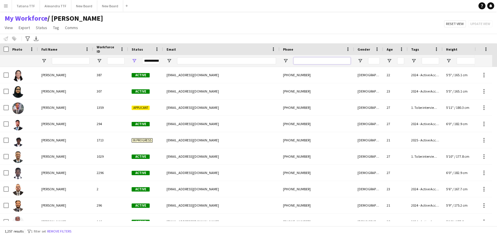
click at [316, 61] on input "Phone Filter Input" at bounding box center [322, 60] width 57 height 7
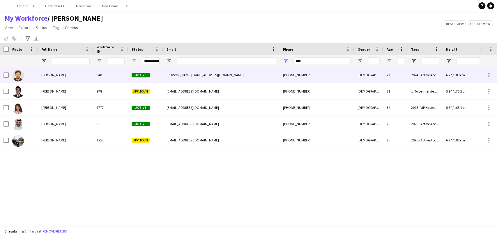
click at [51, 77] on span "Abdelaziz Hamad" at bounding box center [53, 75] width 25 height 4
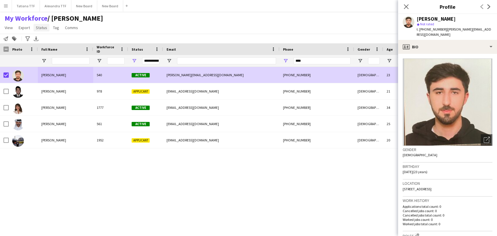
click at [46, 29] on span "Status" at bounding box center [41, 27] width 11 height 5
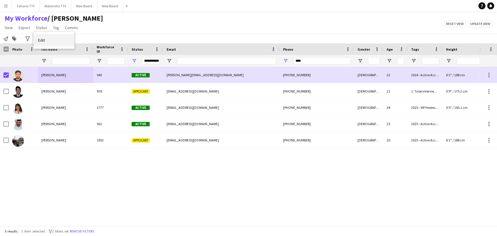
click at [44, 42] on span "Edit" at bounding box center [41, 40] width 7 height 5
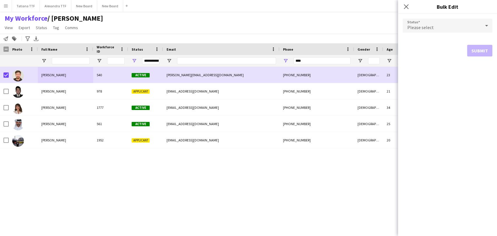
click at [484, 26] on icon at bounding box center [486, 26] width 7 height 12
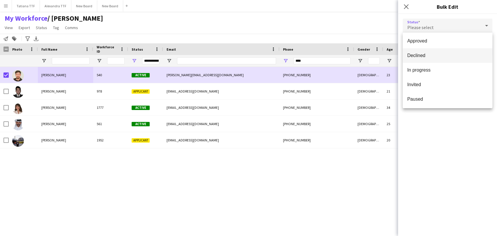
scroll to position [60, 0]
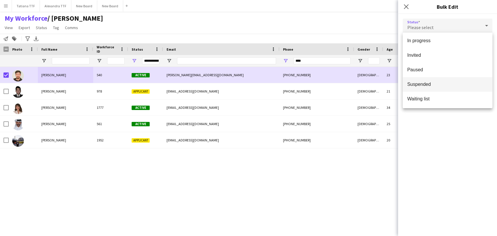
drag, startPoint x: 441, startPoint y: 84, endPoint x: 445, endPoint y: 89, distance: 6.9
click at [441, 84] on span "Suspended" at bounding box center [447, 85] width 80 height 6
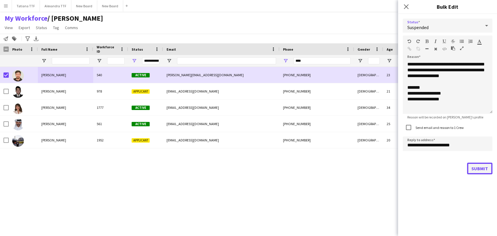
click at [481, 168] on button "Submit" at bounding box center [479, 169] width 25 height 12
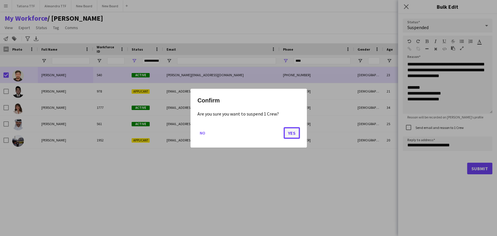
click at [294, 135] on button "Yes" at bounding box center [292, 133] width 16 height 12
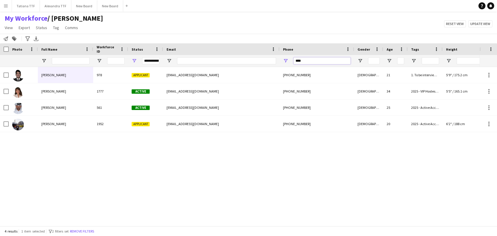
drag, startPoint x: 313, startPoint y: 61, endPoint x: 274, endPoint y: 58, distance: 39.2
click at [276, 60] on div "**********" at bounding box center [308, 61] width 617 height 12
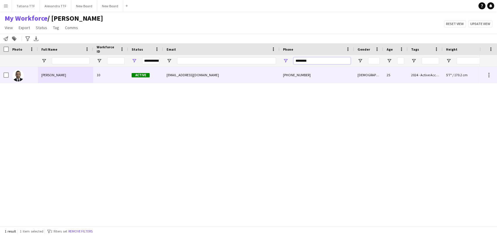
type input "********"
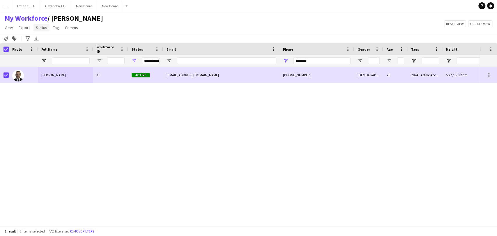
click at [44, 26] on span "Status" at bounding box center [41, 27] width 11 height 5
click at [47, 40] on link "Edit" at bounding box center [53, 40] width 41 height 12
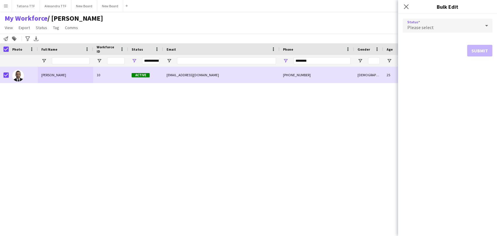
click at [486, 26] on icon at bounding box center [486, 25] width 3 height 1
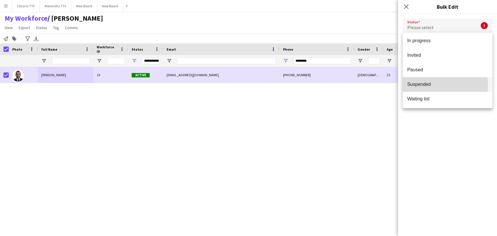
click at [434, 85] on span "Suspended" at bounding box center [447, 85] width 80 height 6
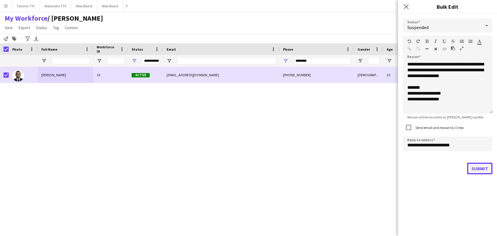
click at [480, 170] on button "Submit" at bounding box center [479, 169] width 25 height 12
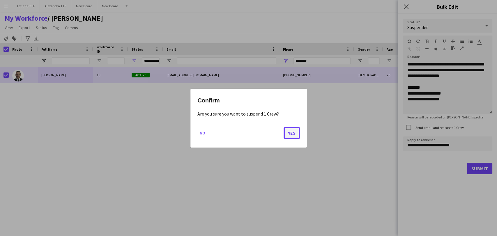
click at [292, 133] on button "Yes" at bounding box center [292, 133] width 16 height 12
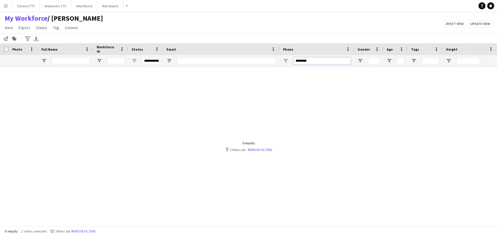
drag, startPoint x: 313, startPoint y: 59, endPoint x: 283, endPoint y: 64, distance: 30.1
click at [284, 64] on div "********" at bounding box center [317, 61] width 75 height 12
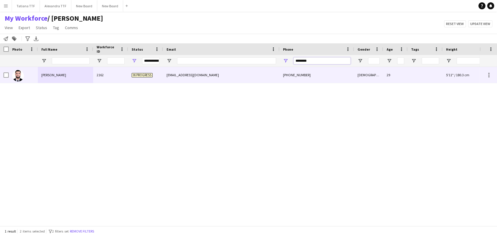
type input "********"
click at [1, 78] on div at bounding box center [4, 75] width 9 height 16
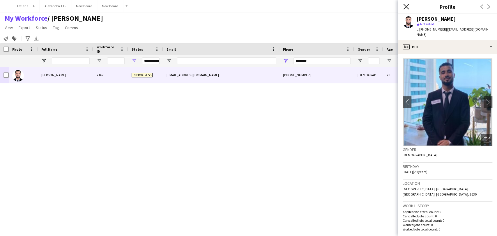
click at [405, 6] on icon "Close pop-in" at bounding box center [406, 7] width 6 height 6
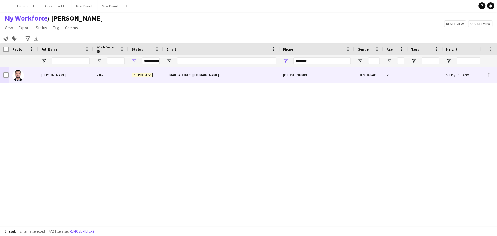
click at [9, 75] on div at bounding box center [23, 75] width 29 height 16
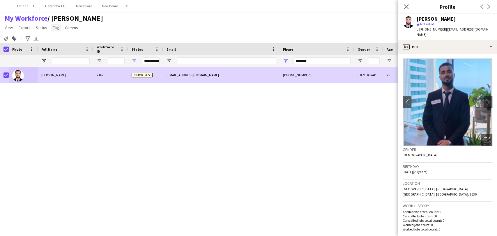
click at [53, 29] on span "Tag" at bounding box center [56, 27] width 6 height 5
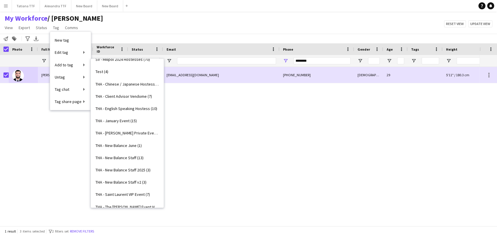
scroll to position [1909, 0]
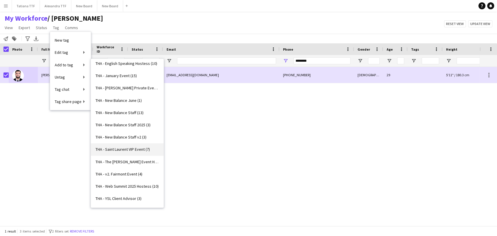
click at [126, 148] on span "THA - Saint Laurent VIP Event (7)" at bounding box center [123, 149] width 54 height 5
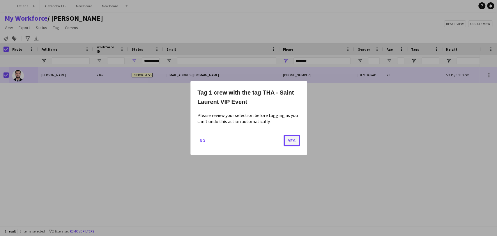
click at [289, 140] on button "Yes" at bounding box center [292, 141] width 16 height 12
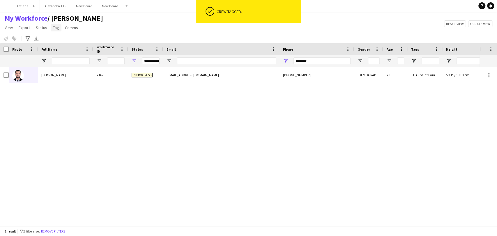
click at [54, 28] on span "Tag" at bounding box center [56, 27] width 6 height 5
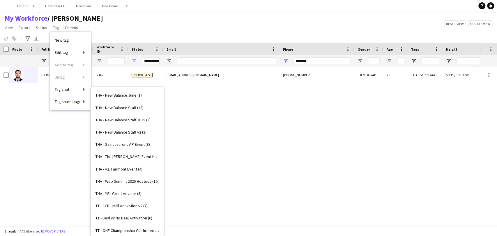
scroll to position [1974, 0]
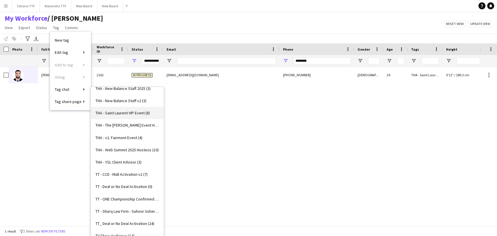
click at [133, 112] on span "THA - Saint Laurent VIP Event (8)" at bounding box center [123, 112] width 54 height 5
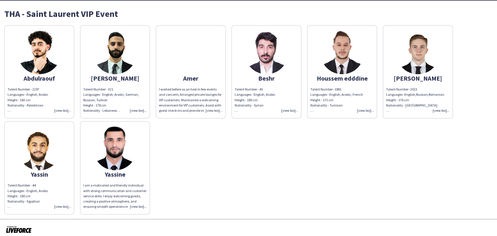
scroll to position [20, 0]
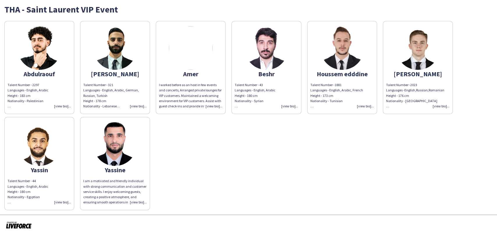
click at [139, 203] on div "I am a motivated and friendly individual with strong communication and customer…" at bounding box center [114, 192] width 63 height 27
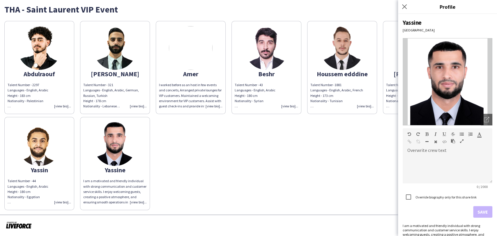
click at [344, 132] on div "Abdulraouf Talent Number - 2297 Languages - English, Arabic Height - 183 cm Nat…" at bounding box center [248, 114] width 488 height 192
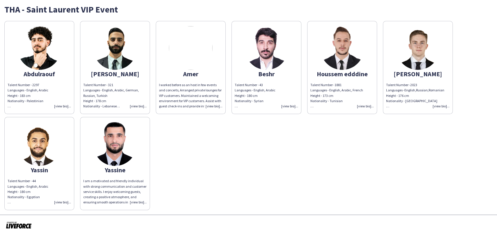
click at [285, 106] on div "Talent Number - 43 Languages - English, Arabic Height - 180 cm Nationality - Sy…" at bounding box center [266, 95] width 63 height 27
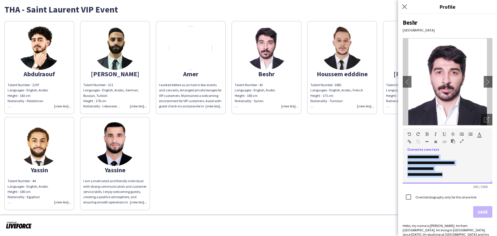
drag, startPoint x: 407, startPoint y: 155, endPoint x: 424, endPoint y: 163, distance: 18.9
click at [451, 176] on div "**********" at bounding box center [448, 168] width 90 height 29
copy span "**********"
click at [206, 105] on div "I worked before as an host in few events and concerts, Arranged private lounges…" at bounding box center [190, 95] width 63 height 27
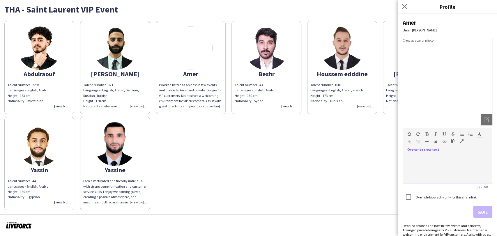
click at [425, 160] on div at bounding box center [448, 168] width 90 height 29
paste div
drag, startPoint x: 442, startPoint y: 157, endPoint x: 437, endPoint y: 155, distance: 5.0
click at [437, 156] on div "**********" at bounding box center [448, 168] width 90 height 29
drag, startPoint x: 438, startPoint y: 175, endPoint x: 432, endPoint y: 175, distance: 6.1
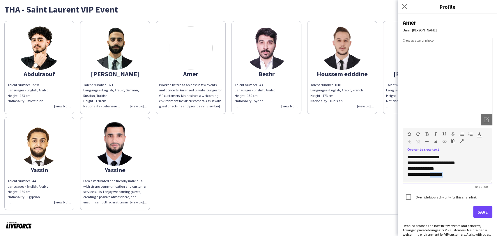
click at [432, 175] on div "**********" at bounding box center [448, 168] width 90 height 29
click at [430, 167] on span "**********" at bounding box center [420, 169] width 27 height 4
click at [477, 212] on button "Save" at bounding box center [482, 212] width 19 height 12
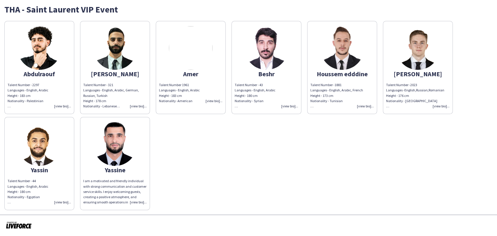
click at [287, 106] on div "Talent Number - 43 Languages - English, Arabic Height - 180 cm Nationality - Sy…" at bounding box center [266, 95] width 63 height 27
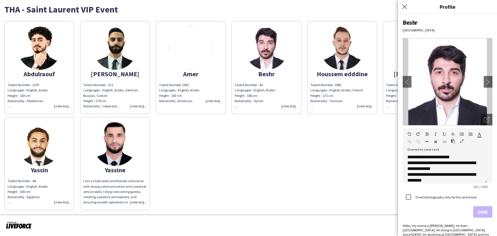
scroll to position [30, 0]
click at [140, 103] on div "Talent Number - 321 Languages - English, Arabic, German, Russian, Turkish Heigh…" at bounding box center [114, 95] width 63 height 27
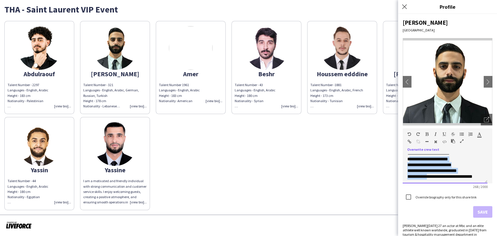
scroll to position [45, 0]
drag, startPoint x: 409, startPoint y: 171, endPoint x: 435, endPoint y: 174, distance: 25.8
click at [479, 174] on div "**********" at bounding box center [445, 168] width 85 height 29
copy div "**********"
click at [216, 100] on div "Talent Number 1961 Languages - English, Arabic Height - 183 cm Nationality -Ame…" at bounding box center [190, 92] width 63 height 21
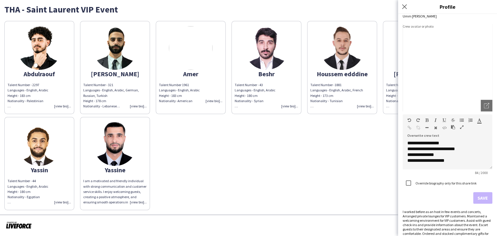
scroll to position [27, 0]
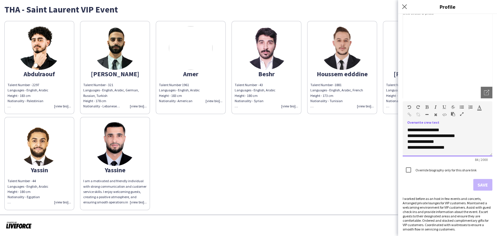
click at [451, 147] on div "**********" at bounding box center [448, 141] width 90 height 29
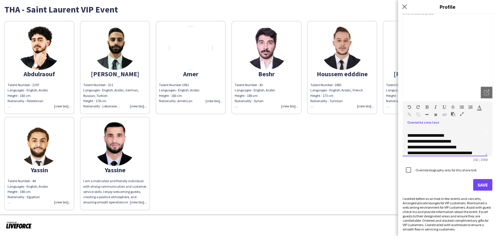
click at [408, 134] on div "**********" at bounding box center [442, 136] width 70 height 6
click at [407, 135] on div "**********" at bounding box center [442, 136] width 70 height 6
click at [411, 140] on div "**********" at bounding box center [442, 139] width 70 height 12
click at [408, 140] on div "**********" at bounding box center [442, 139] width 70 height 12
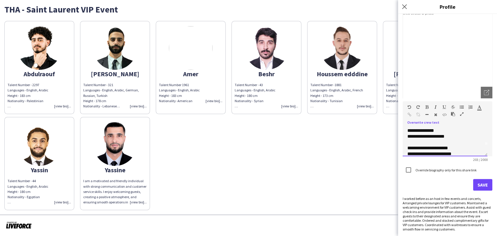
scroll to position [28, 0]
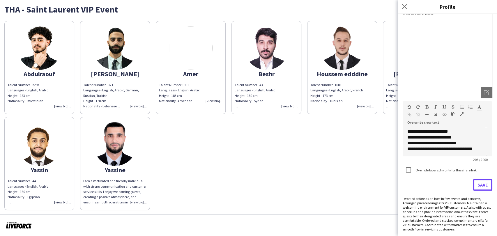
drag, startPoint x: 480, startPoint y: 186, endPoint x: 408, endPoint y: 161, distance: 76.3
click at [480, 186] on button "Save" at bounding box center [482, 185] width 19 height 12
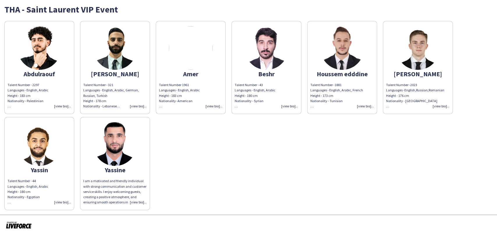
click at [366, 105] on div "Talent Number -1881 Languages - English, Arabic, French Height - 173 cm Nationa…" at bounding box center [341, 95] width 63 height 27
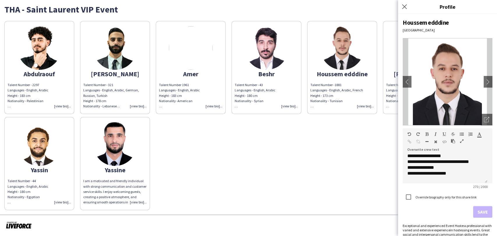
scroll to position [0, 0]
click at [289, 104] on div "Talent Number - 43 Languages - English, Arabic Height - 180 cm Nationality - Sy…" at bounding box center [266, 95] width 63 height 27
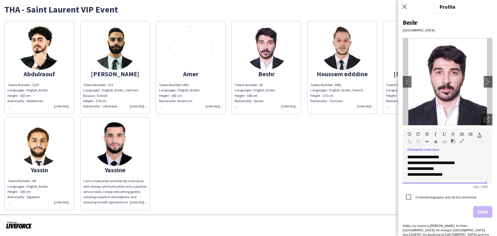
scroll to position [13, 0]
drag, startPoint x: 430, startPoint y: 172, endPoint x: 414, endPoint y: 173, distance: 16.6
click at [405, 172] on div "**********" at bounding box center [445, 168] width 85 height 29
copy b "**********"
drag, startPoint x: 205, startPoint y: 107, endPoint x: 251, endPoint y: 112, distance: 46.7
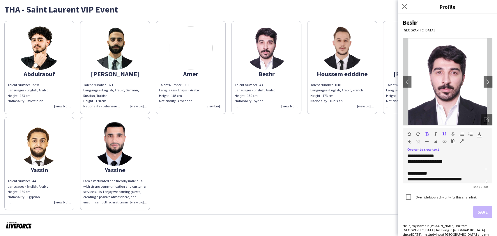
click at [205, 107] on div "Talent Number 1961 Languages - English, Arabic Height - 183 cm Nationality -Ame…" at bounding box center [190, 95] width 63 height 27
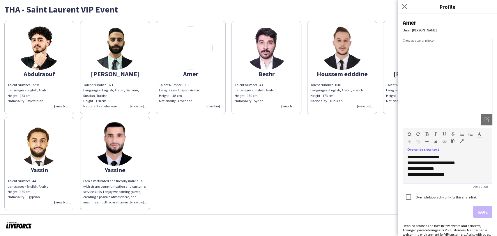
click at [454, 173] on div "**********" at bounding box center [448, 168] width 90 height 29
click at [417, 154] on div "**********" at bounding box center [442, 156] width 70 height 12
paste div
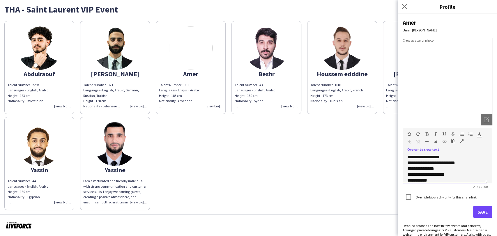
click at [460, 174] on div "**********" at bounding box center [445, 168] width 85 height 29
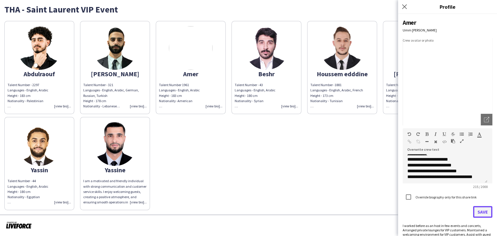
click at [479, 213] on button "Save" at bounding box center [482, 212] width 19 height 12
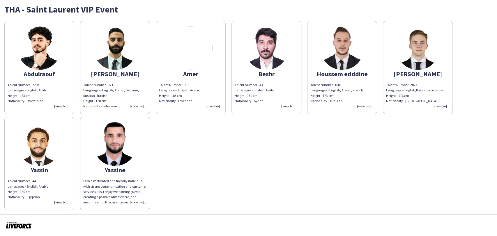
click at [137, 202] on div "I am a motivated and friendly individual with strong communication and customer…" at bounding box center [114, 192] width 63 height 27
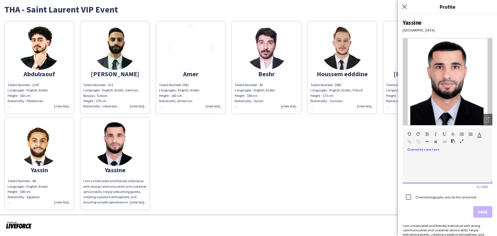
click at [430, 158] on div at bounding box center [448, 168] width 90 height 29
paste div
click at [482, 210] on button "Save" at bounding box center [482, 212] width 19 height 12
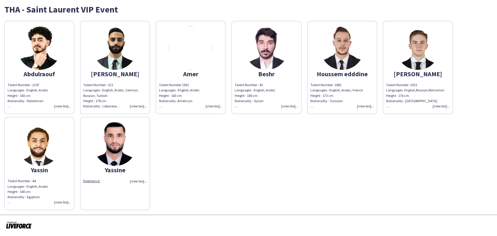
click at [55, 105] on div "Talent Number - 2297 Languages - English, Arabic Height - 183 cm Nationality - …" at bounding box center [39, 95] width 63 height 27
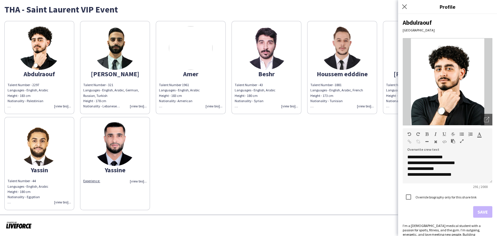
click at [390, 92] on div "Talent Number -2023 Languages -English,Russian,Romanian Height - 176 cm Nationa…" at bounding box center [417, 95] width 63 height 27
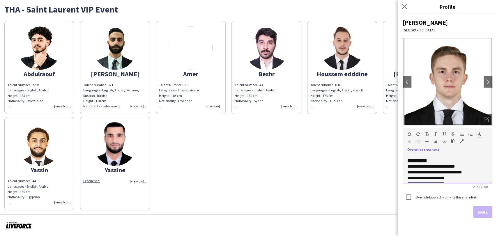
scroll to position [33, 0]
drag, startPoint x: 407, startPoint y: 165, endPoint x: 451, endPoint y: 175, distance: 45.2
click at [453, 175] on div "**********" at bounding box center [448, 168] width 90 height 29
copy div "**********"
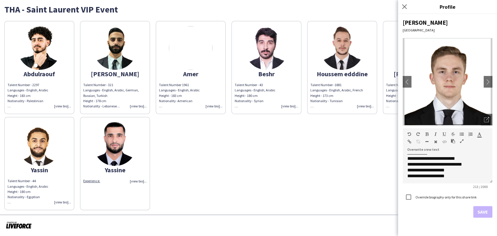
click at [140, 182] on div "Experience:" at bounding box center [114, 181] width 63 height 5
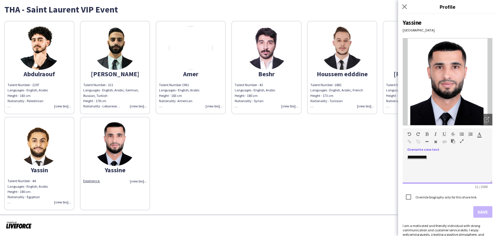
click at [422, 165] on div "**********" at bounding box center [448, 168] width 90 height 29
drag, startPoint x: 422, startPoint y: 165, endPoint x: 435, endPoint y: 156, distance: 15.8
click at [436, 156] on div "**********" at bounding box center [448, 168] width 90 height 29
click at [435, 158] on div "**********" at bounding box center [448, 168] width 90 height 29
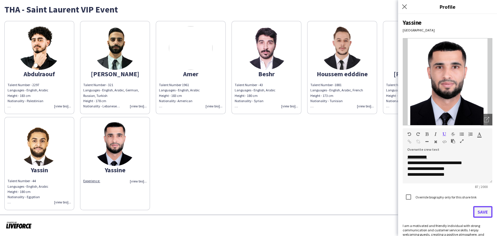
click at [484, 213] on button "Save" at bounding box center [482, 212] width 19 height 12
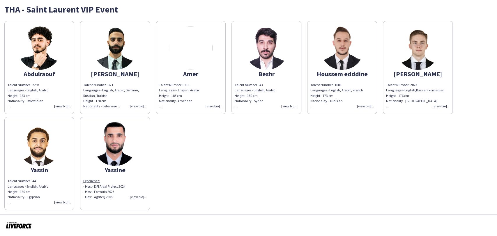
click at [209, 106] on div "Talent Number 1961 Languages - English, Arabic Height - 183 cm Nationality -Ame…" at bounding box center [190, 95] width 63 height 27
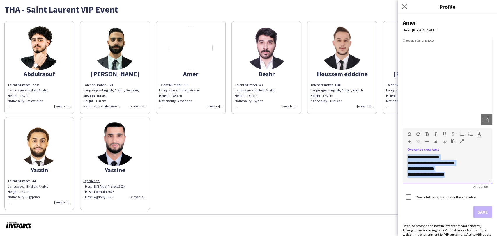
drag, startPoint x: 407, startPoint y: 157, endPoint x: 453, endPoint y: 176, distance: 50.1
click at [453, 176] on div "**********" at bounding box center [448, 168] width 90 height 29
copy div "**********"
click at [137, 199] on div "Experience: - Host - DFI Ajyal Project 2024 - Host - Formula 2023 - Host - Agri…" at bounding box center [114, 189] width 63 height 21
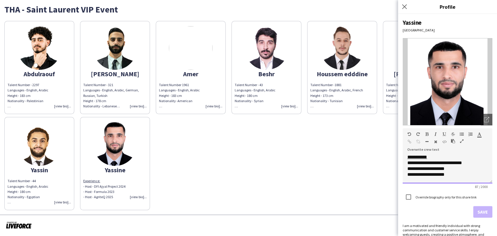
click at [427, 156] on span "**********" at bounding box center [417, 157] width 20 height 4
click at [407, 156] on div "**********" at bounding box center [448, 168] width 90 height 29
click at [408, 155] on span "**********" at bounding box center [417, 157] width 20 height 4
click at [410, 155] on div "**********" at bounding box center [448, 168] width 90 height 29
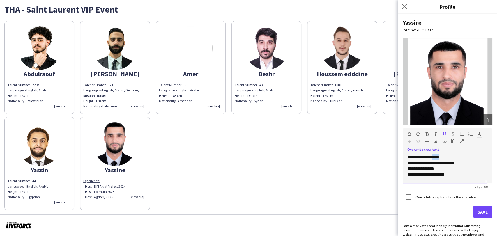
drag, startPoint x: 446, startPoint y: 156, endPoint x: 437, endPoint y: 156, distance: 9.3
click at [437, 156] on div "**********" at bounding box center [445, 168] width 85 height 29
click at [435, 156] on span "**********" at bounding box center [423, 157] width 32 height 4
click at [436, 156] on span "**********" at bounding box center [423, 157] width 32 height 4
drag, startPoint x: 451, startPoint y: 174, endPoint x: 431, endPoint y: 174, distance: 19.8
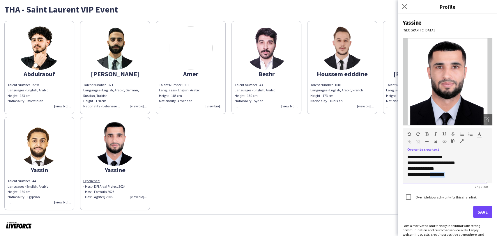
click at [431, 174] on div "**********" at bounding box center [445, 168] width 85 height 29
click at [431, 169] on span "**********" at bounding box center [420, 169] width 27 height 4
drag, startPoint x: 430, startPoint y: 158, endPoint x: 398, endPoint y: 161, distance: 32.5
click at [398, 161] on body "close https://admin.liveforce.co/v2/s/a22b851d-f4d3-4f60-bd2a-2867e626ed7b Copy…" at bounding box center [248, 118] width 497 height 236
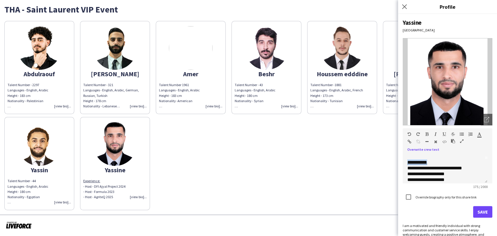
click at [428, 133] on icon "button" at bounding box center [427, 134] width 3 height 4
click at [478, 208] on button "Save" at bounding box center [482, 212] width 19 height 12
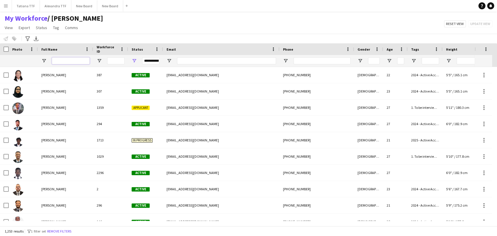
click at [66, 59] on input "Full Name Filter Input" at bounding box center [71, 60] width 38 height 7
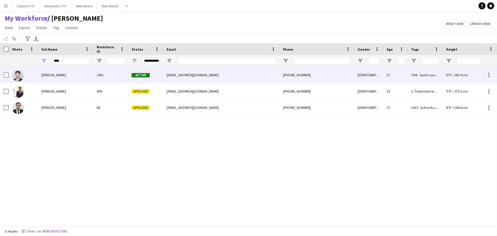
click at [15, 73] on img at bounding box center [18, 76] width 12 height 12
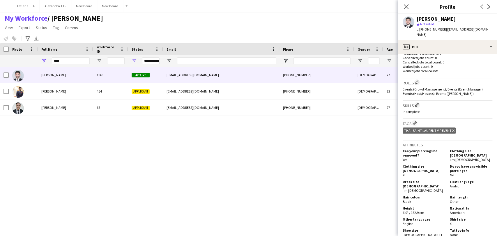
scroll to position [194, 0]
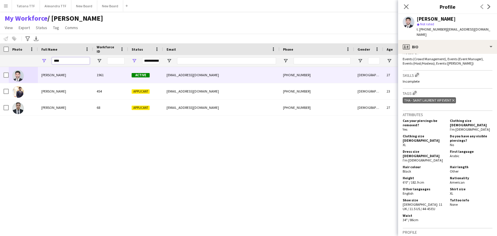
drag, startPoint x: 61, startPoint y: 61, endPoint x: 47, endPoint y: 61, distance: 14.6
click at [48, 61] on div "****" at bounding box center [65, 61] width 55 height 12
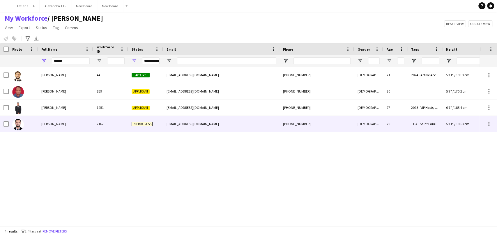
click at [19, 126] on img at bounding box center [18, 125] width 12 height 12
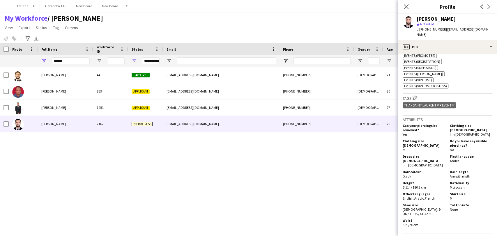
scroll to position [291, 0]
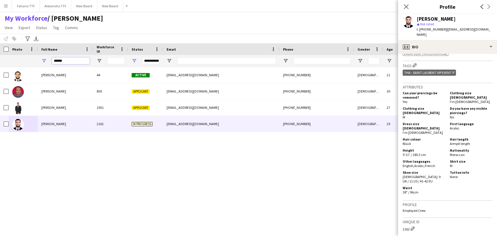
drag, startPoint x: 71, startPoint y: 61, endPoint x: 21, endPoint y: 63, distance: 50.4
click at [33, 59] on div "**********" at bounding box center [308, 61] width 617 height 12
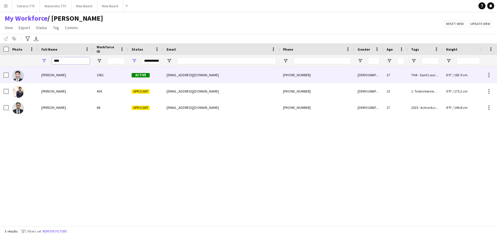
type input "****"
click at [19, 77] on img at bounding box center [18, 76] width 12 height 12
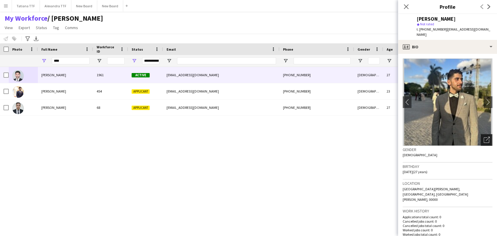
click at [481, 134] on div "Open photos pop-in" at bounding box center [487, 140] width 12 height 12
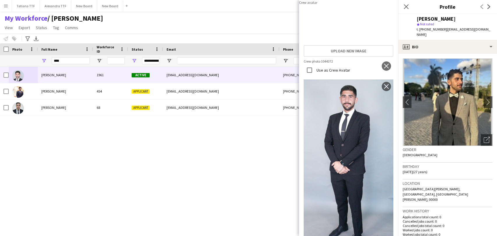
drag, startPoint x: 356, startPoint y: 162, endPoint x: 348, endPoint y: 160, distance: 9.1
click at [348, 64] on img at bounding box center [349, 61] width 90 height 5
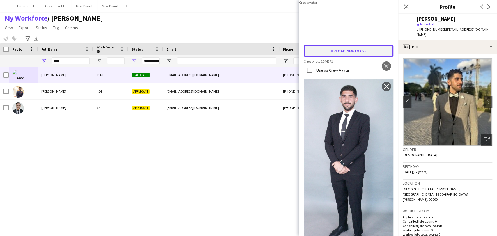
click at [333, 57] on button "Upload new image" at bounding box center [349, 51] width 90 height 12
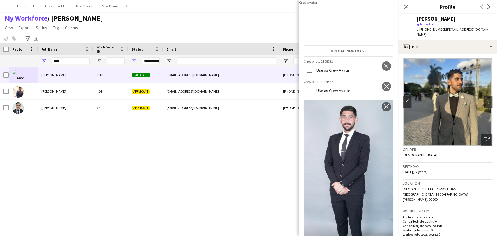
click at [303, 7] on app-icon "Close pop-in" at bounding box center [307, 7] width 8 height 8
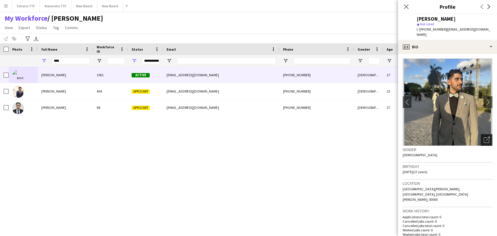
click at [484, 137] on icon "Open photos pop-in" at bounding box center [487, 140] width 6 height 6
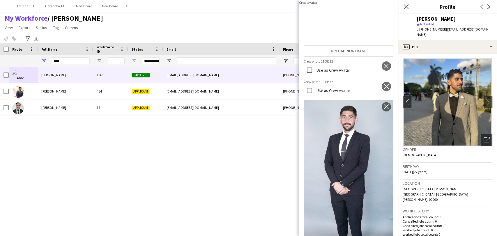
scroll to position [129, 0]
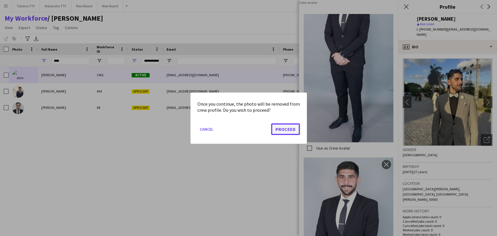
drag, startPoint x: 290, startPoint y: 128, endPoint x: 315, endPoint y: 131, distance: 24.9
click at [291, 128] on button "Proceed" at bounding box center [285, 129] width 29 height 12
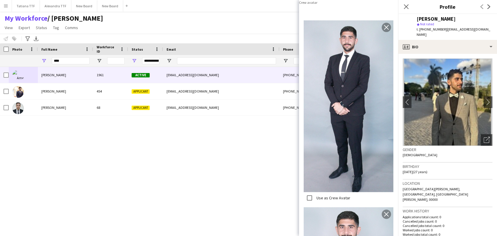
scroll to position [32, 0]
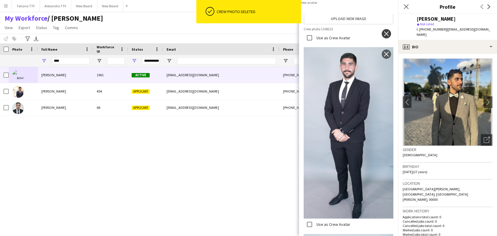
click at [386, 38] on button "close" at bounding box center [386, 33] width 9 height 9
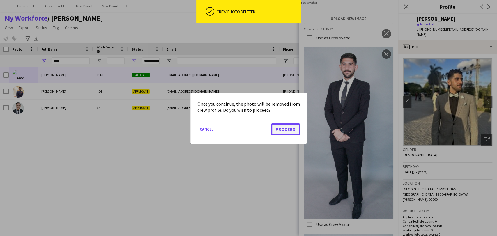
click at [282, 132] on button "Proceed" at bounding box center [285, 129] width 29 height 12
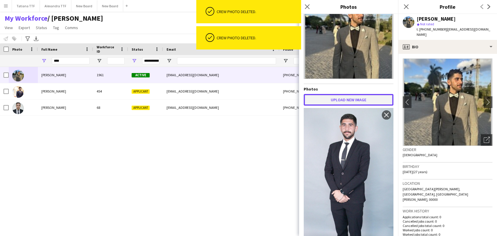
click at [333, 96] on button "Upload new image" at bounding box center [349, 100] width 90 height 12
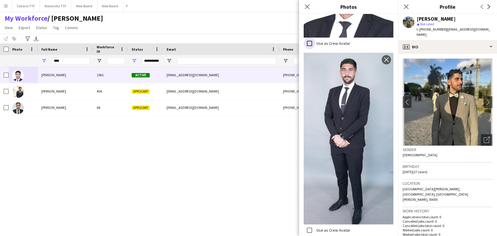
scroll to position [196, 0]
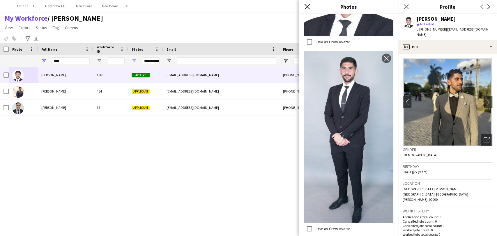
click at [306, 7] on icon "Close pop-in" at bounding box center [307, 7] width 6 height 6
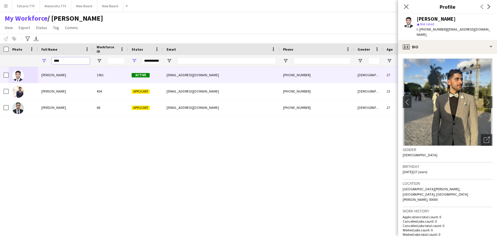
drag, startPoint x: 73, startPoint y: 62, endPoint x: 7, endPoint y: 60, distance: 65.6
click at [9, 62] on div "**********" at bounding box center [308, 61] width 617 height 12
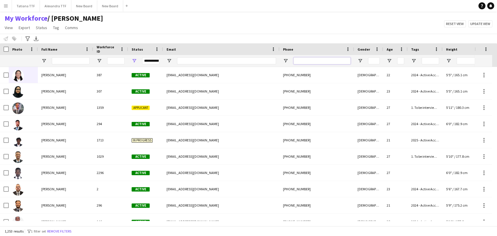
click at [323, 62] on input "Phone Filter Input" at bounding box center [322, 60] width 57 height 7
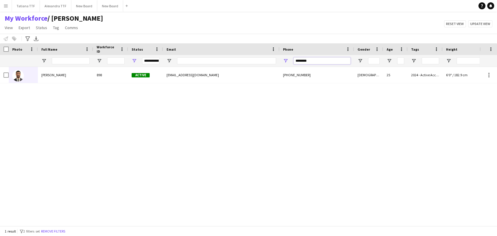
drag, startPoint x: 302, startPoint y: 62, endPoint x: 240, endPoint y: 53, distance: 63.2
click at [244, 57] on div "**********" at bounding box center [308, 61] width 617 height 12
drag, startPoint x: 319, startPoint y: 59, endPoint x: 230, endPoint y: 61, distance: 88.3
click at [240, 61] on div "**********" at bounding box center [308, 61] width 617 height 12
drag, startPoint x: 323, startPoint y: 59, endPoint x: 225, endPoint y: 62, distance: 98.8
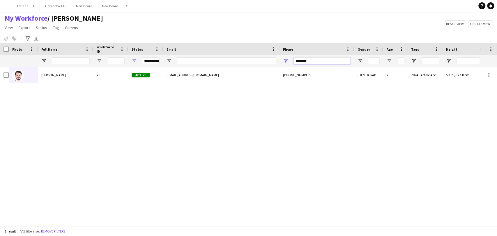
click at [225, 62] on div "**********" at bounding box center [308, 61] width 617 height 12
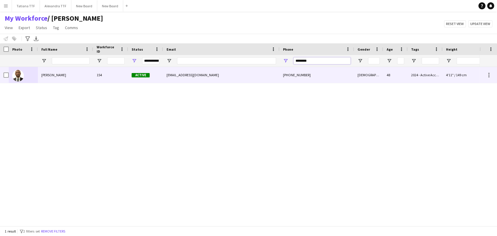
type input "********"
click at [20, 78] on img at bounding box center [18, 76] width 12 height 12
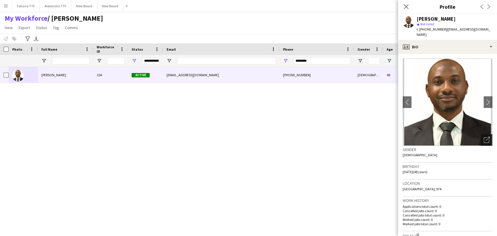
click at [484, 137] on icon "Open photos pop-in" at bounding box center [487, 140] width 6 height 6
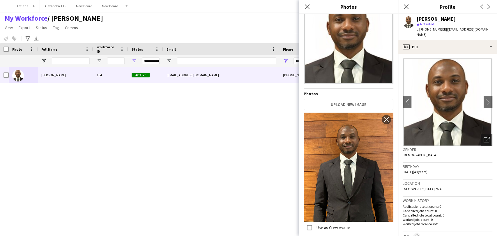
scroll to position [0, 0]
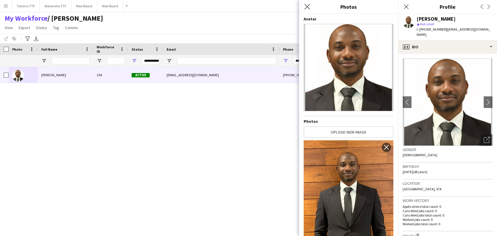
click at [309, 4] on icon "Close pop-in" at bounding box center [307, 7] width 6 height 6
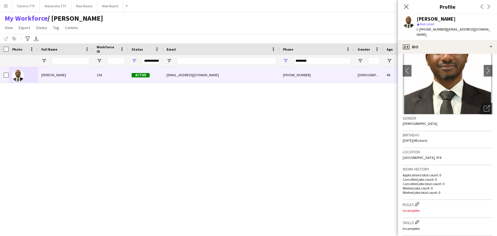
scroll to position [65, 0]
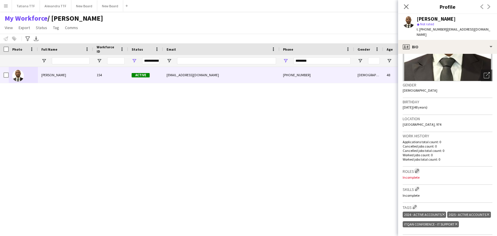
click at [419, 169] on app-icon "Edit crew company roles" at bounding box center [417, 171] width 4 height 4
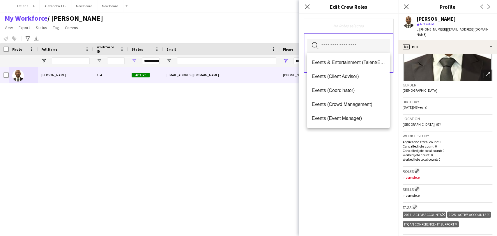
click at [357, 48] on input "text" at bounding box center [348, 46] width 83 height 15
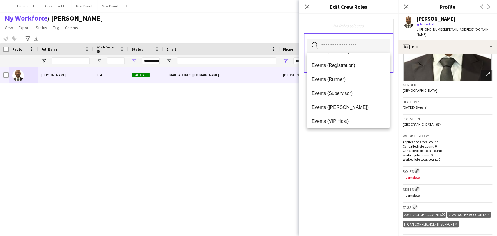
scroll to position [162, 0]
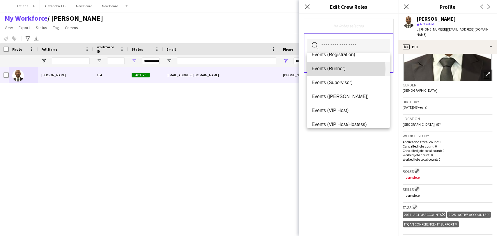
click at [339, 69] on span "Events (Runner)" at bounding box center [348, 69] width 73 height 6
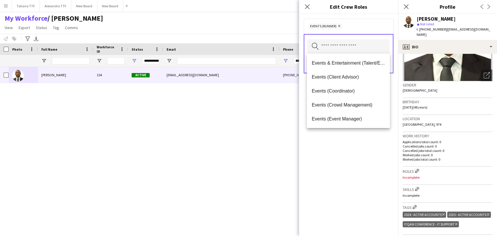
drag, startPoint x: 342, startPoint y: 172, endPoint x: 354, endPoint y: 124, distance: 48.8
click at [342, 170] on div "Events (Runner) Remove Search by role type Save" at bounding box center [348, 125] width 99 height 222
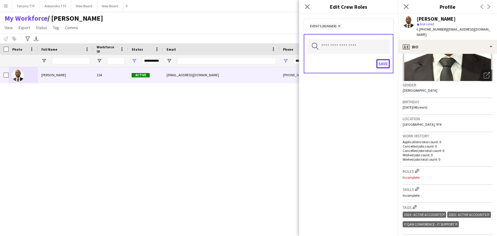
click at [381, 63] on button "Save" at bounding box center [383, 63] width 14 height 9
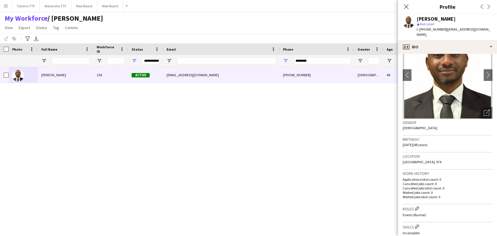
scroll to position [0, 0]
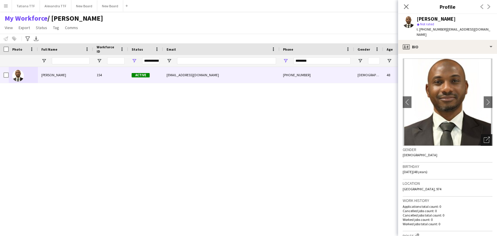
click at [484, 137] on icon at bounding box center [487, 140] width 6 height 6
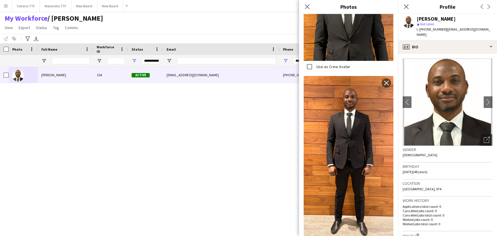
scroll to position [190, 0]
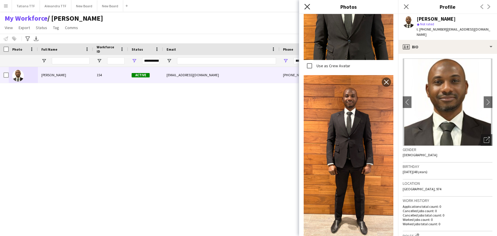
click at [306, 7] on icon at bounding box center [307, 7] width 6 height 6
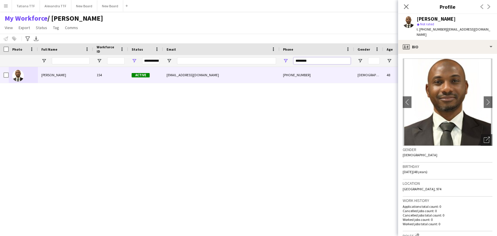
drag, startPoint x: 322, startPoint y: 57, endPoint x: 251, endPoint y: 60, distance: 71.1
click at [254, 61] on div "**********" at bounding box center [308, 61] width 617 height 12
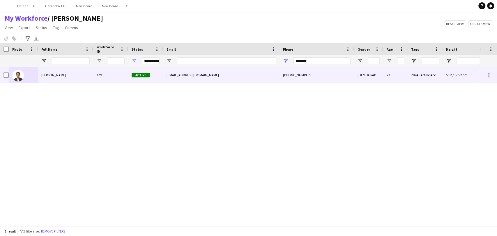
click at [20, 72] on img at bounding box center [18, 76] width 12 height 12
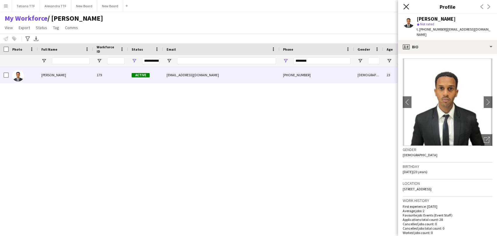
click at [408, 5] on icon at bounding box center [406, 7] width 6 height 6
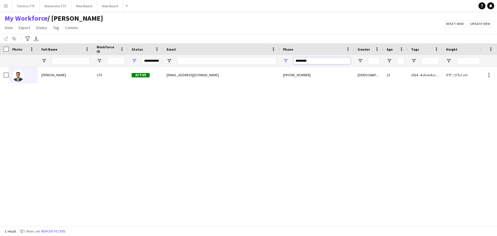
drag, startPoint x: 329, startPoint y: 61, endPoint x: 235, endPoint y: 52, distance: 94.5
click at [237, 54] on div "Workforce Details Crew Attributes Photo" at bounding box center [308, 55] width 617 height 24
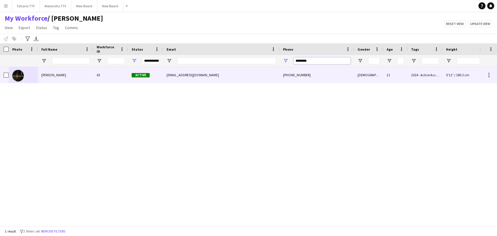
type input "********"
click at [55, 75] on span "Abdulrahamn ahmed Abdulrahamn" at bounding box center [53, 75] width 25 height 4
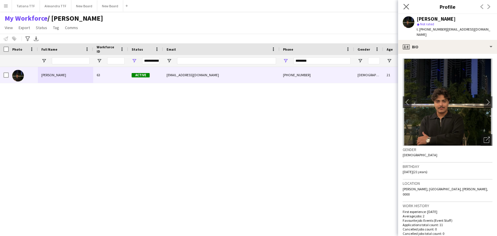
click at [405, 3] on app-icon "Close pop-in" at bounding box center [406, 7] width 8 height 8
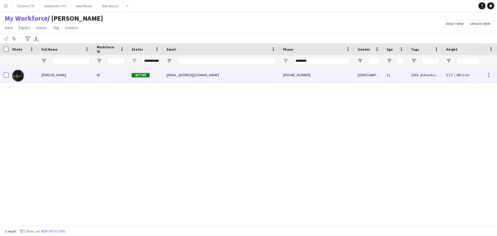
click at [15, 68] on div at bounding box center [18, 75] width 12 height 16
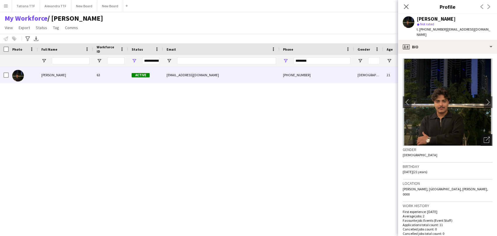
click at [484, 138] on icon "Open photos pop-in" at bounding box center [487, 140] width 6 height 6
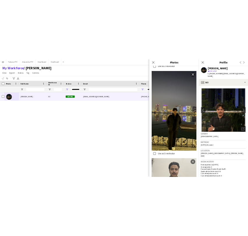
scroll to position [386, 0]
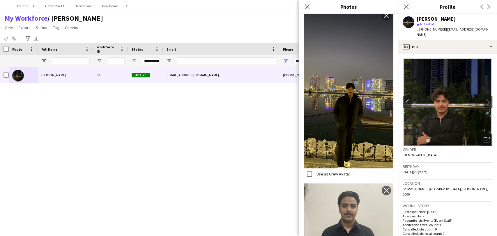
click at [146, 179] on div "Abdulrahamn ahmed Abdulrahamn 63 Active 11xd7ly@gmail.com +97455707995 Male 21 …" at bounding box center [240, 144] width 480 height 154
click at [408, 5] on icon at bounding box center [406, 7] width 6 height 6
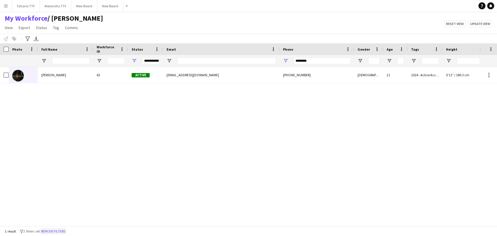
click at [48, 231] on button "Remove filters" at bounding box center [53, 231] width 27 height 6
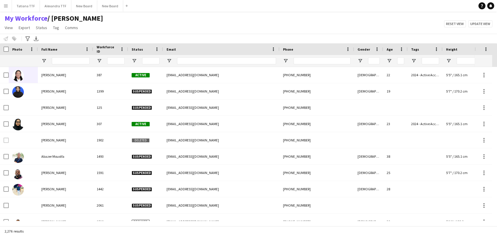
click at [137, 61] on div at bounding box center [145, 61] width 35 height 12
click at [133, 60] on span "Open Filter Menu" at bounding box center [134, 60] width 5 height 5
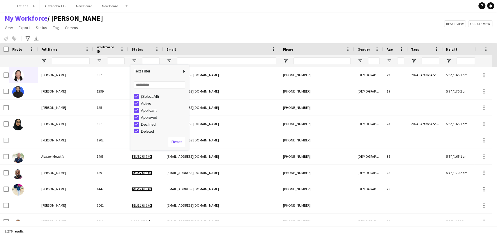
click at [144, 96] on div "(Select All)" at bounding box center [164, 96] width 46 height 4
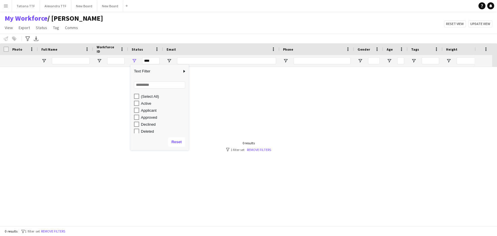
click at [143, 103] on div "Active" at bounding box center [164, 103] width 46 height 4
type input "**********"
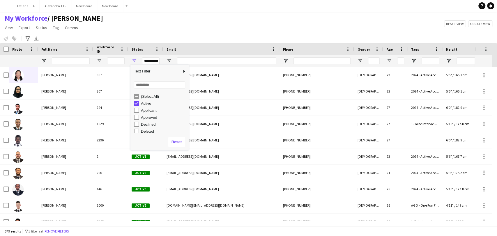
click at [356, 64] on div at bounding box center [368, 61] width 29 height 12
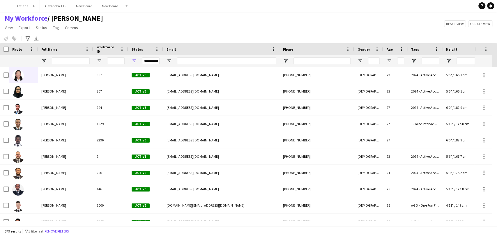
click at [356, 64] on div at bounding box center [368, 61] width 29 height 12
click at [361, 59] on span "Open Filter Menu" at bounding box center [360, 60] width 5 height 5
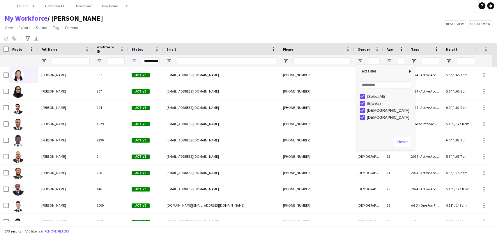
click at [370, 99] on div "(Select All)" at bounding box center [390, 96] width 46 height 4
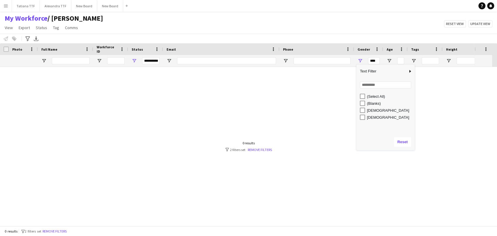
click at [368, 121] on div "(Select All) (Blanks) Female Male" at bounding box center [385, 113] width 58 height 40
type input "********"
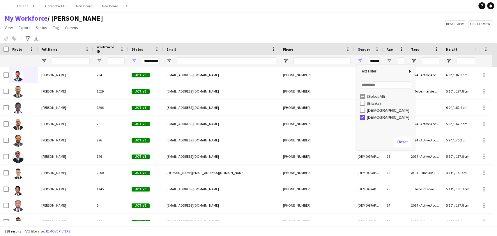
click at [289, 29] on div "My Workforce / TATIANA View Views Default view Alexandra View April Live Force …" at bounding box center [248, 24] width 497 height 20
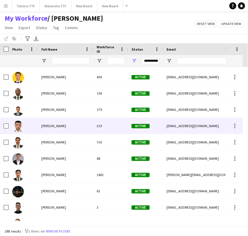
scroll to position [226, 0]
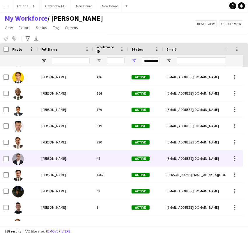
click at [53, 156] on div "Abdullah Hamad" at bounding box center [65, 159] width 55 height 16
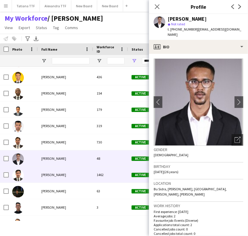
click at [54, 177] on span "Abdullah Taj" at bounding box center [53, 175] width 25 height 4
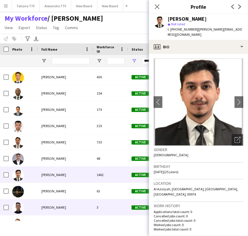
scroll to position [324, 0]
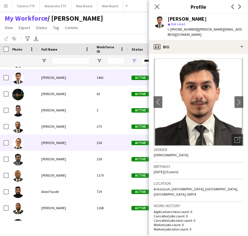
click at [60, 140] on div "Abdulrahman Majed" at bounding box center [65, 143] width 55 height 16
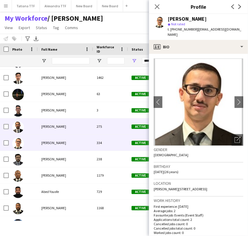
click at [60, 126] on span "Abdulrahman Elghaznawi" at bounding box center [53, 126] width 25 height 4
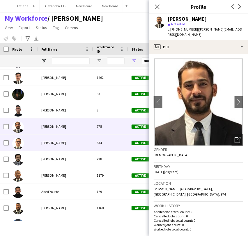
click at [55, 144] on span "Abdulrahman Majed" at bounding box center [53, 143] width 25 height 4
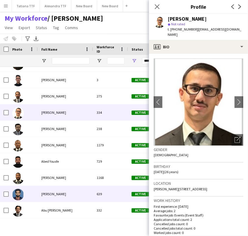
scroll to position [388, 0]
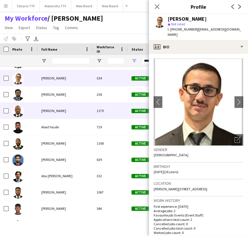
click at [52, 107] on div "Abe Femi" at bounding box center [65, 111] width 55 height 16
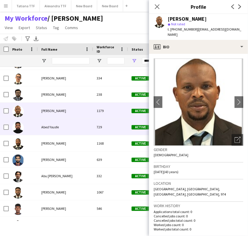
click at [53, 126] on span "Abed Yousfe" at bounding box center [49, 127] width 17 height 4
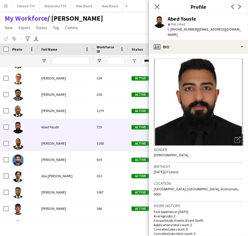
click at [54, 137] on div "ABIODUN WAHAAB" at bounding box center [65, 143] width 55 height 16
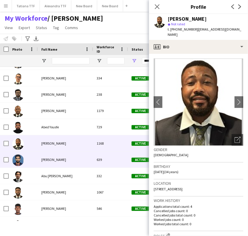
click at [58, 158] on span "Aboobacker Siddique" at bounding box center [53, 160] width 25 height 4
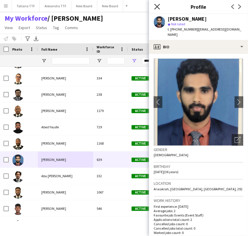
click at [158, 4] on icon "Close pop-in" at bounding box center [157, 7] width 6 height 6
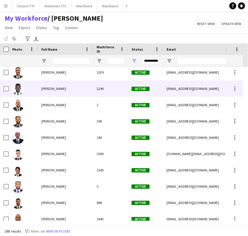
scroll to position [0, 0]
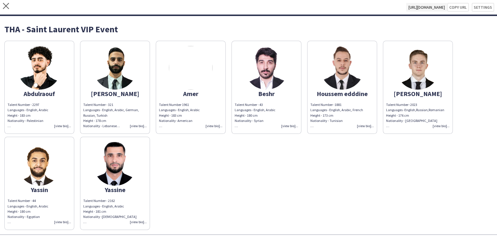
click at [144, 220] on div "Talent Number - 2162 Languages - English, Arabic Height - 181 cm Nationality -M…" at bounding box center [114, 211] width 63 height 27
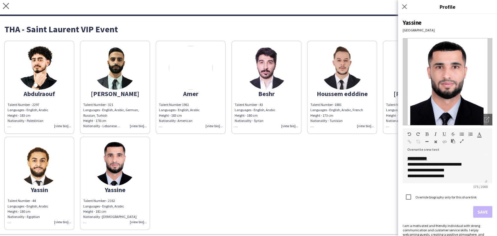
scroll to position [27, 0]
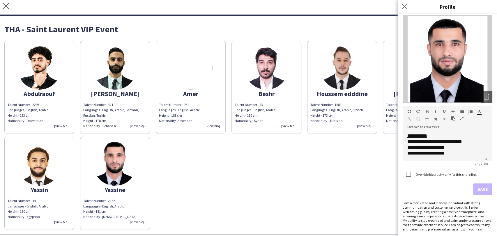
click at [216, 126] on div "Talent Number 1961 Languages - English, Arabic Height - 183 cm Nationality -Ame…" at bounding box center [190, 115] width 63 height 27
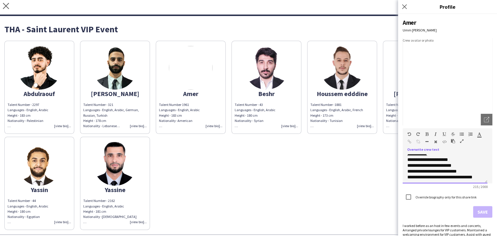
scroll to position [19, 0]
drag, startPoint x: 433, startPoint y: 167, endPoint x: 399, endPoint y: 166, distance: 33.8
click at [399, 166] on div "**********" at bounding box center [447, 125] width 99 height 222
click at [429, 134] on button "button" at bounding box center [427, 134] width 4 height 5
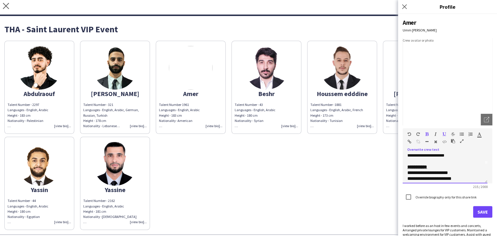
scroll to position [33, 0]
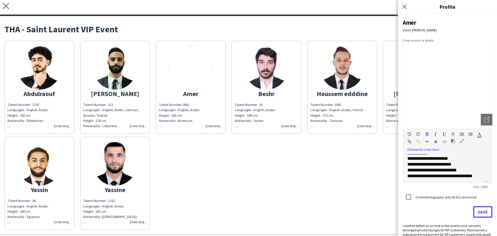
click at [477, 209] on button "Save" at bounding box center [482, 212] width 19 height 12
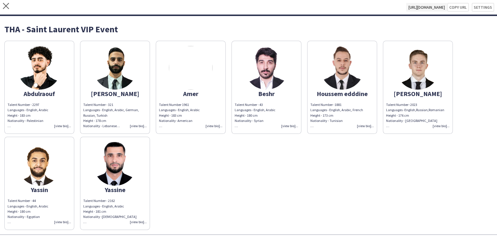
click at [135, 222] on div "Talent Number - 2162 Languages - English, Arabic Height - 181 cm Nationality -M…" at bounding box center [114, 211] width 63 height 27
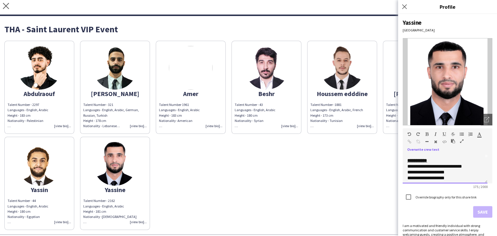
scroll to position [28, 0]
drag, startPoint x: 447, startPoint y: 175, endPoint x: 405, endPoint y: 175, distance: 41.4
click at [405, 175] on div "**********" at bounding box center [445, 168] width 85 height 29
drag, startPoint x: 422, startPoint y: 169, endPoint x: 444, endPoint y: 171, distance: 22.2
click at [423, 169] on span "**********" at bounding box center [425, 170] width 37 height 4
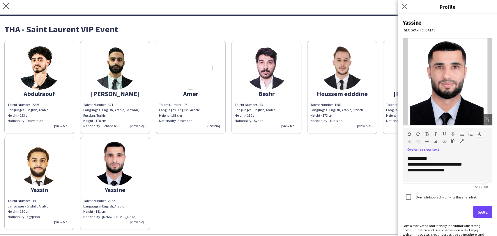
drag, startPoint x: 418, startPoint y: 169, endPoint x: 470, endPoint y: 171, distance: 52.2
click at [421, 169] on span "**********" at bounding box center [425, 170] width 37 height 4
click at [418, 169] on span "**********" at bounding box center [425, 170] width 37 height 4
click at [410, 168] on span "**********" at bounding box center [425, 170] width 37 height 4
click at [407, 163] on div "**********" at bounding box center [445, 168] width 85 height 29
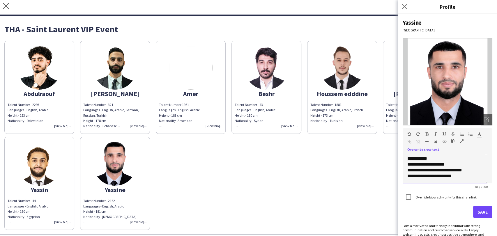
scroll to position [39, 0]
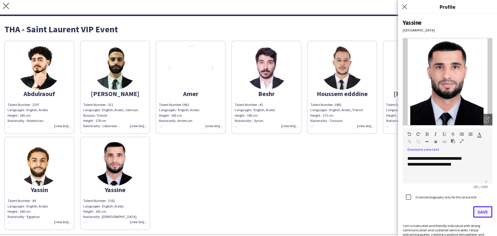
click at [482, 214] on button "Save" at bounding box center [482, 212] width 19 height 12
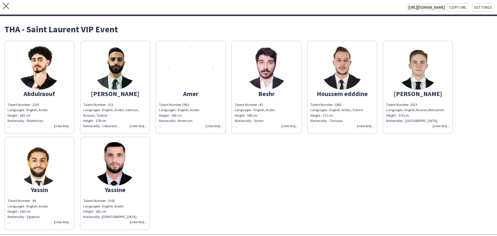
click at [175, 83] on img at bounding box center [191, 68] width 44 height 44
click at [193, 85] on img at bounding box center [191, 68] width 44 height 44
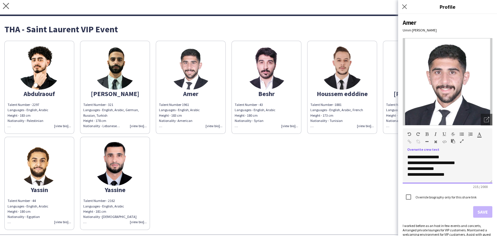
click at [432, 174] on span "**********" at bounding box center [425, 174] width 37 height 4
click at [480, 211] on button "Save" at bounding box center [482, 212] width 19 height 12
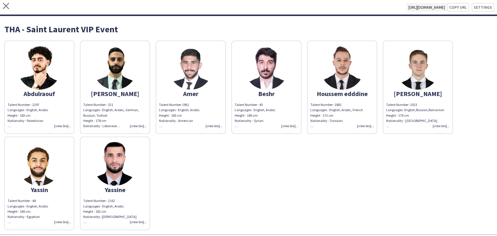
click at [425, 110] on span "Talent Number -2023 Languages -English,Russian,Romanian Height - 176 cm Nationa…" at bounding box center [415, 116] width 58 height 26
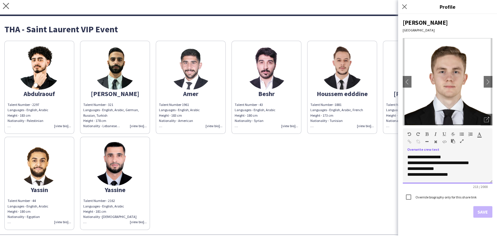
click at [446, 163] on span "**********" at bounding box center [438, 166] width 62 height 22
click at [423, 168] on span "**********" at bounding box center [438, 166] width 63 height 22
click at [483, 213] on button "Save" at bounding box center [482, 212] width 19 height 12
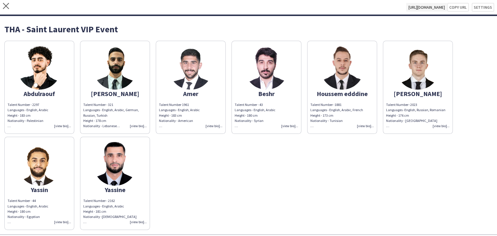
click at [136, 223] on div "Talent Number - 2162 Languages - English, Arabic Height - 181 cm Nationality -M…" at bounding box center [114, 211] width 63 height 27
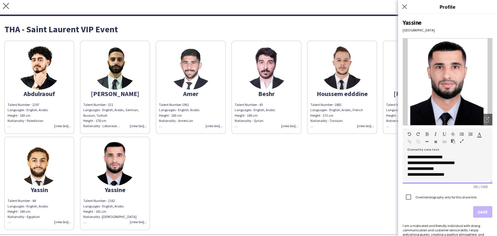
click at [432, 176] on span "**********" at bounding box center [425, 174] width 37 height 4
click at [476, 210] on button "Save" at bounding box center [482, 212] width 19 height 12
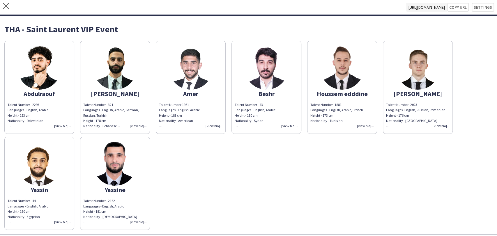
click at [111, 73] on img at bounding box center [115, 68] width 44 height 44
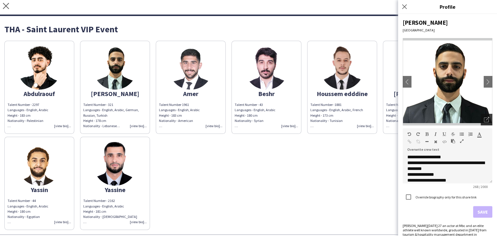
click at [484, 121] on icon "Open photos pop-in" at bounding box center [486, 119] width 5 height 5
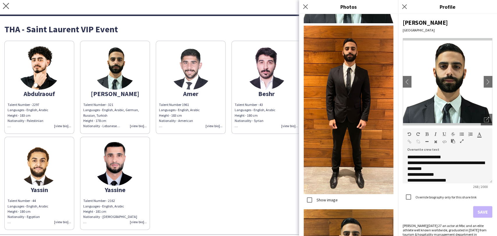
scroll to position [65, 0]
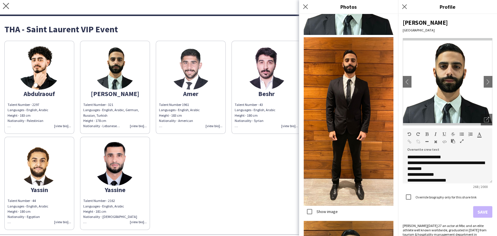
click at [230, 193] on div "Abdulraouf Talent Number - 2297 Languages - English, Arabic Height - 183 cm Nat…" at bounding box center [248, 134] width 488 height 192
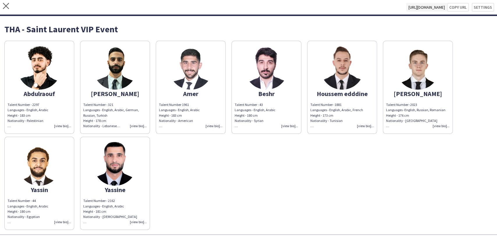
click at [121, 182] on img at bounding box center [115, 164] width 44 height 44
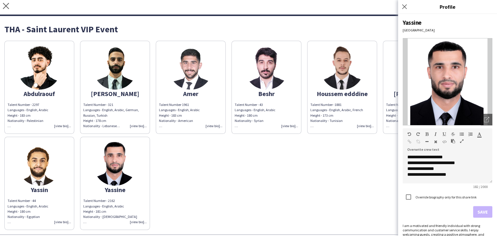
click at [269, 59] on img at bounding box center [267, 68] width 44 height 44
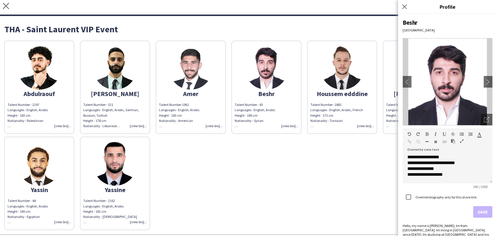
click at [186, 67] on img at bounding box center [191, 68] width 44 height 44
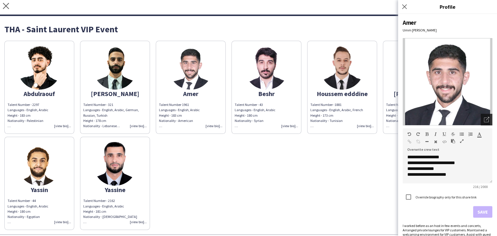
click at [484, 120] on icon "Open photos pop-in" at bounding box center [486, 119] width 5 height 5
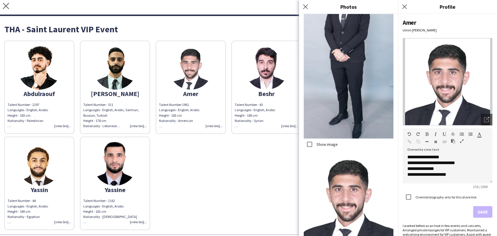
click at [324, 142] on label "Show image" at bounding box center [326, 144] width 22 height 5
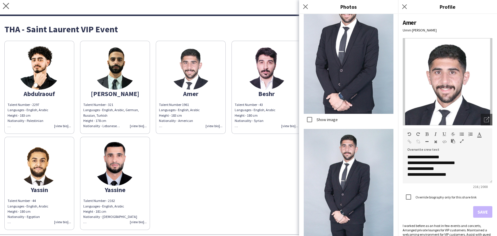
click at [322, 117] on label "Show image" at bounding box center [326, 119] width 22 height 5
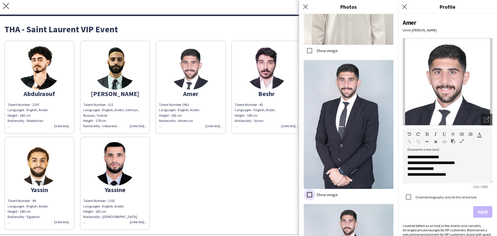
scroll to position [336, 0]
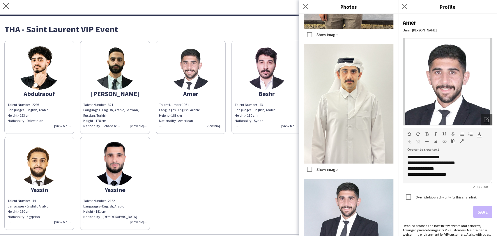
click at [321, 167] on label "Show image" at bounding box center [326, 169] width 22 height 5
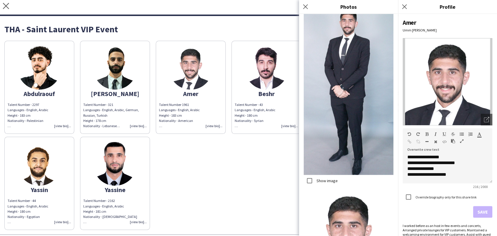
scroll to position [691, 0]
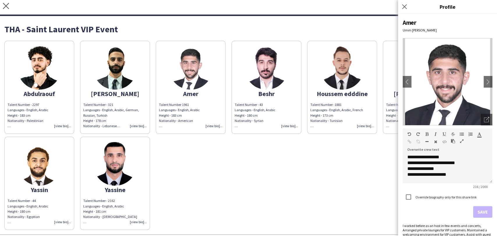
click at [338, 182] on div "Abdulraouf Talent Number - 2297 Languages - English, Arabic Height - 183 cm Nat…" at bounding box center [248, 134] width 488 height 192
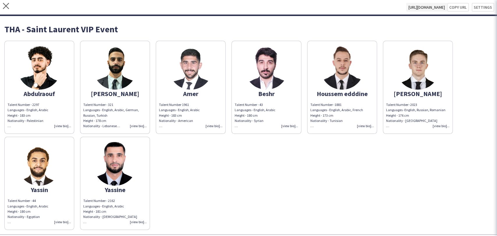
click at [336, 62] on img at bounding box center [342, 68] width 44 height 44
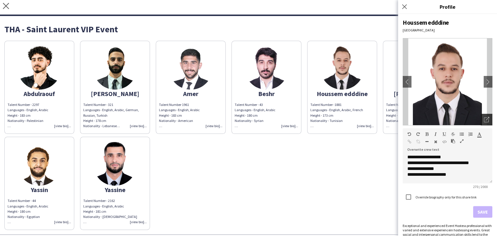
click at [484, 119] on icon "Open photos pop-in" at bounding box center [486, 119] width 5 height 5
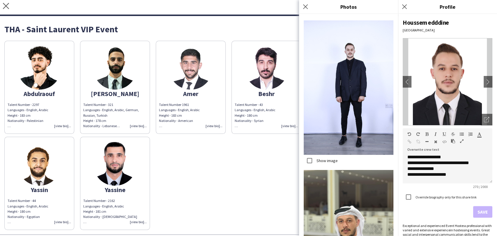
scroll to position [1456, 0]
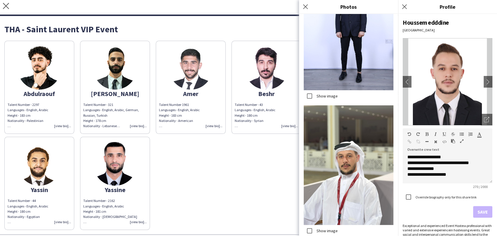
click at [212, 163] on div "Abdulraouf Talent Number - 2297 Languages - English, Arabic Height - 183 cm Nat…" at bounding box center [248, 134] width 488 height 192
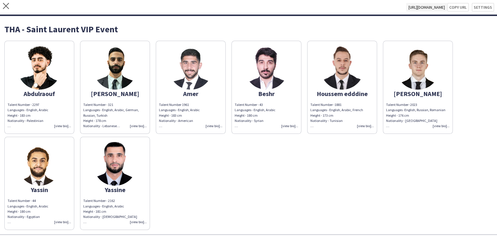
click at [409, 65] on img at bounding box center [418, 68] width 44 height 44
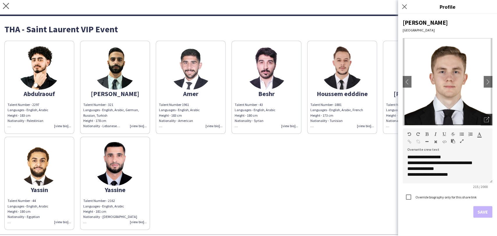
click at [488, 117] on icon "Open photos pop-in" at bounding box center [486, 119] width 5 height 5
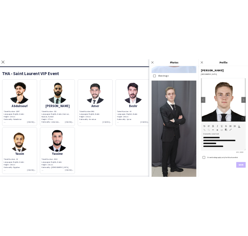
scroll to position [448, 0]
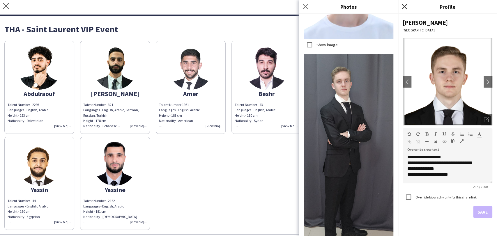
click at [406, 6] on icon "Close pop-in" at bounding box center [405, 7] width 6 height 6
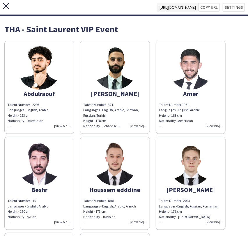
click at [8, 6] on icon "close" at bounding box center [6, 6] width 6 height 6
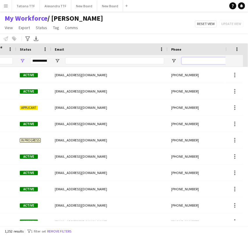
click at [194, 61] on input "Phone Filter Input" at bounding box center [210, 60] width 57 height 7
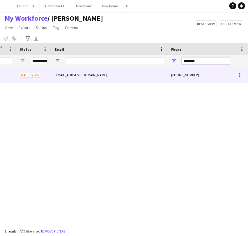
type input "********"
click at [21, 75] on span "Waiting list" at bounding box center [30, 75] width 20 height 4
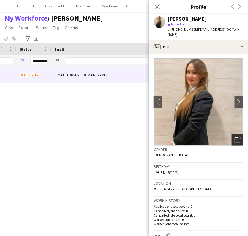
click at [235, 137] on icon "Open photos pop-in" at bounding box center [238, 140] width 6 height 6
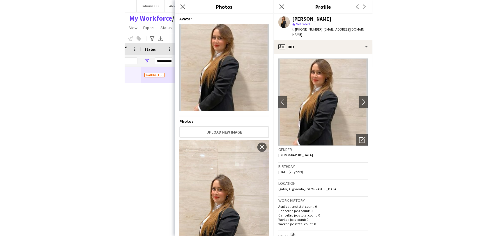
scroll to position [65, 0]
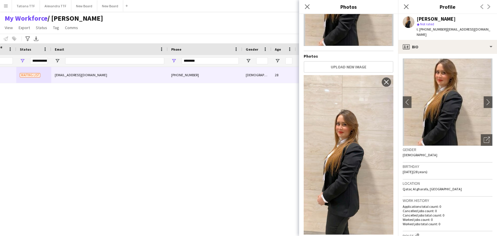
click at [358, 54] on h4 "Photos" at bounding box center [349, 56] width 90 height 5
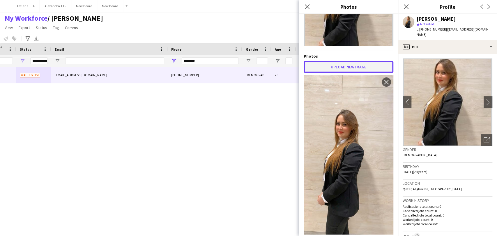
click at [358, 61] on button "Upload new image" at bounding box center [349, 67] width 90 height 12
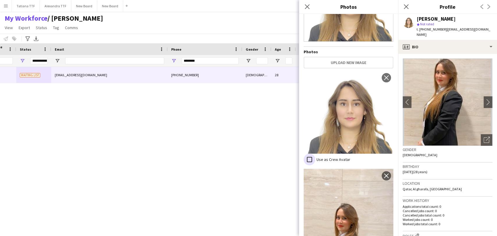
scroll to position [0, 0]
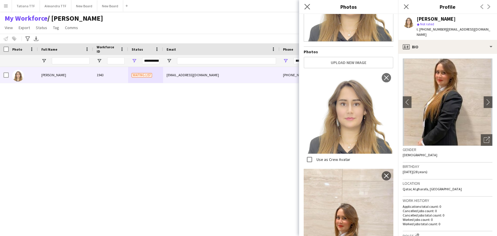
click at [304, 7] on app-icon "Close pop-in" at bounding box center [307, 7] width 8 height 8
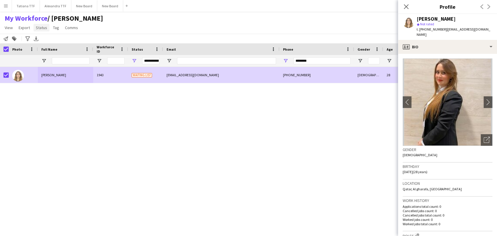
click at [43, 29] on span "Status" at bounding box center [41, 27] width 11 height 5
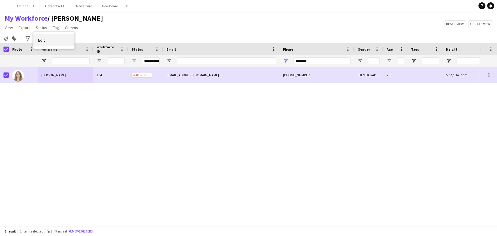
click at [44, 41] on span "Edit" at bounding box center [41, 40] width 7 height 5
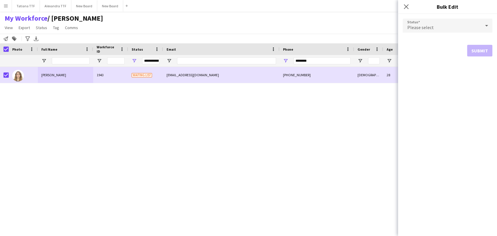
click at [487, 25] on icon at bounding box center [486, 26] width 7 height 12
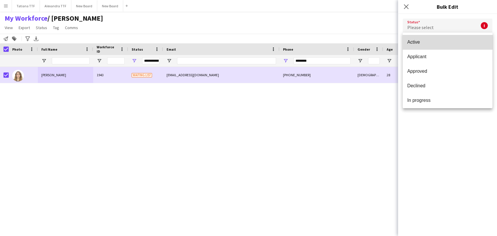
click at [453, 45] on mat-option "Active" at bounding box center [448, 42] width 90 height 15
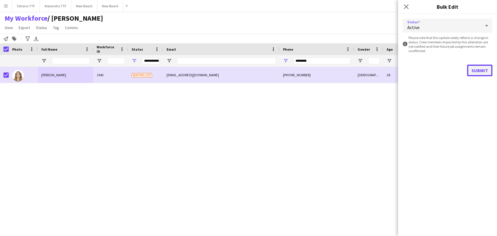
click at [473, 74] on button "Submit" at bounding box center [479, 71] width 25 height 12
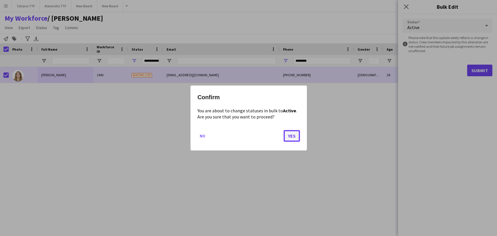
click at [291, 137] on button "Yes" at bounding box center [292, 136] width 16 height 12
